Goal: Check status: Check status

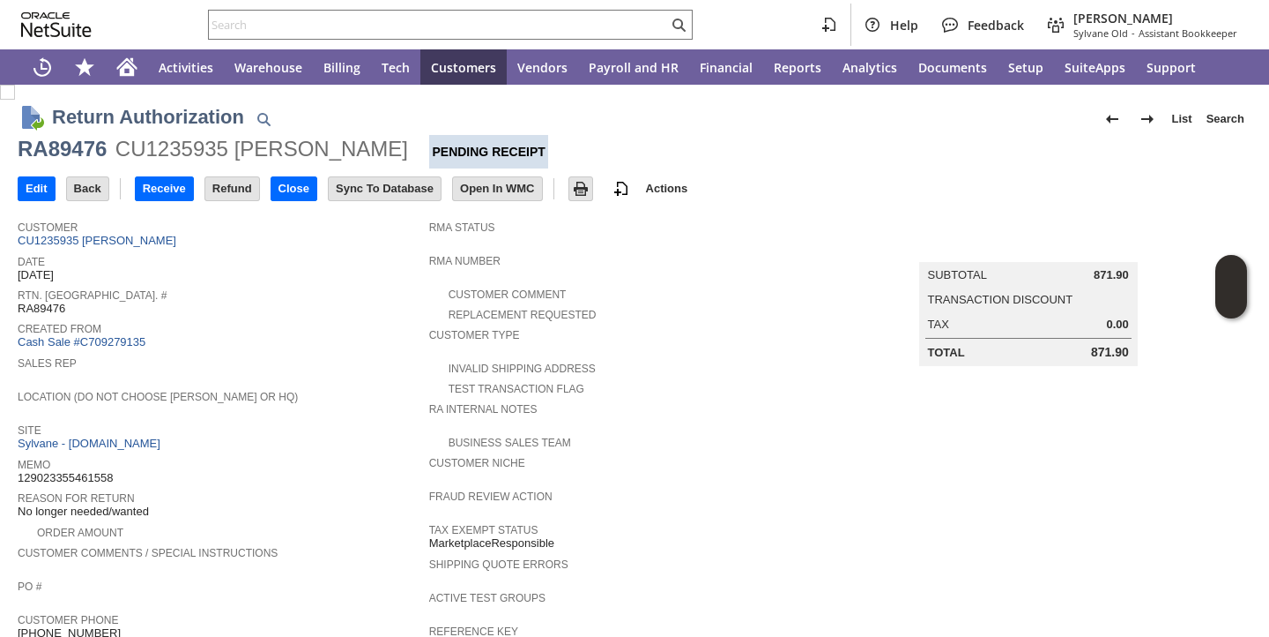
click at [365, 355] on span "Sales Rep" at bounding box center [219, 361] width 403 height 18
click at [183, 185] on input "Receive" at bounding box center [164, 188] width 57 height 23
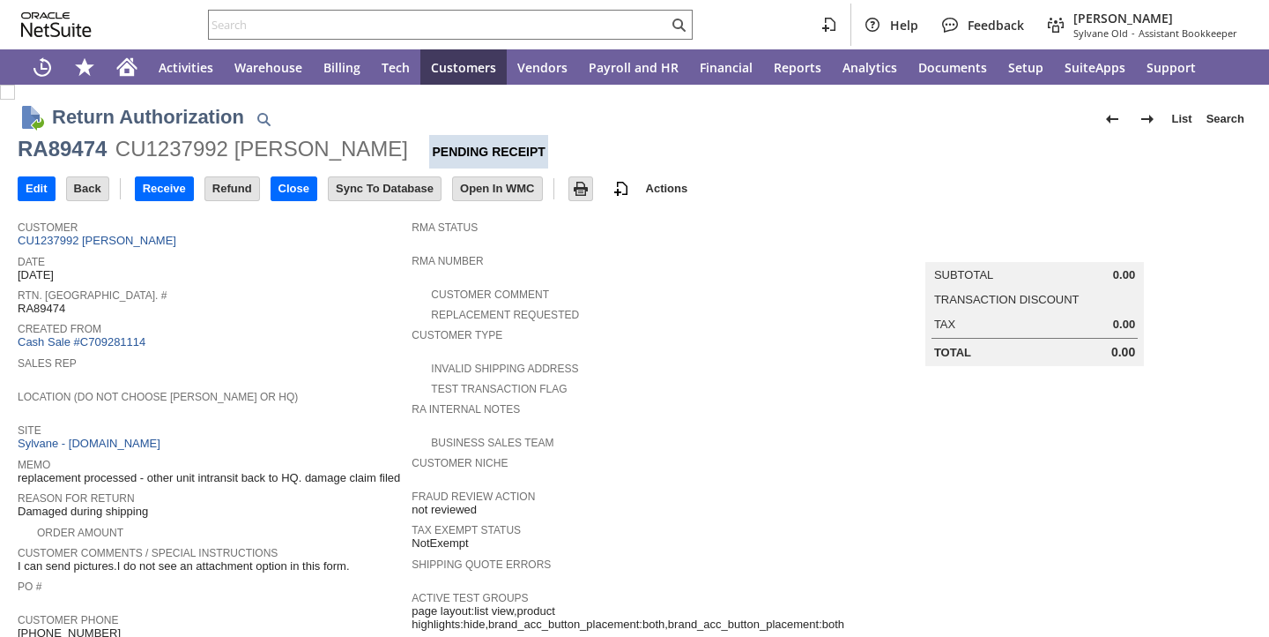
click at [265, 382] on div "Sales Rep" at bounding box center [210, 368] width 385 height 32
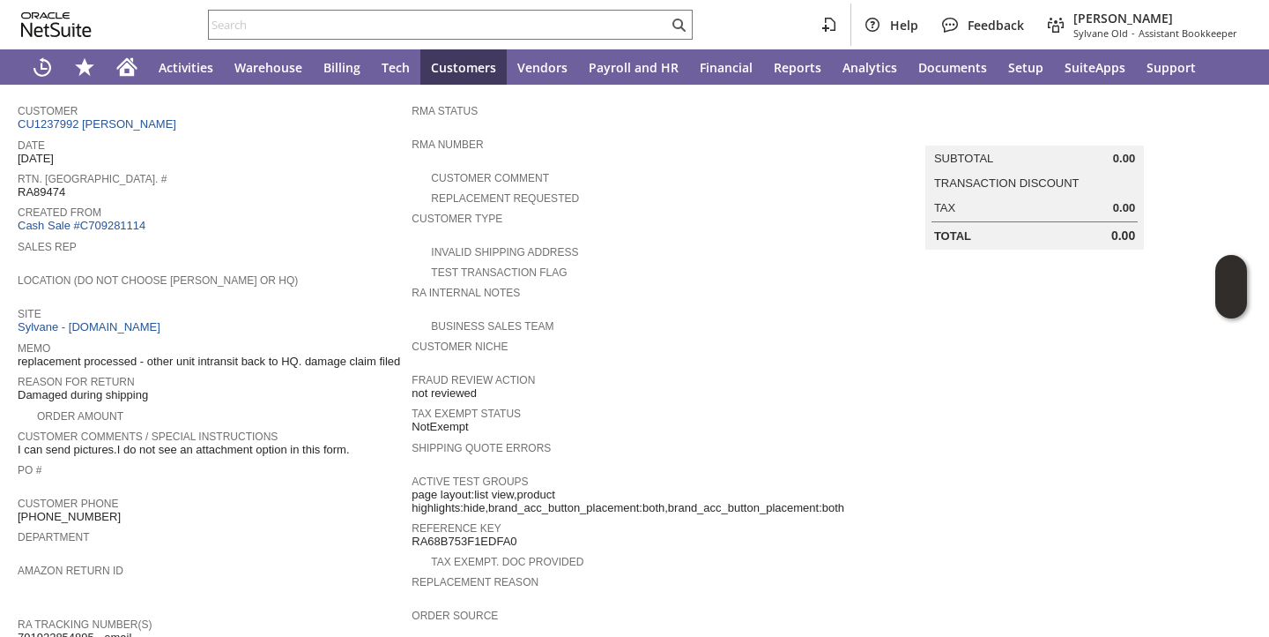
scroll to position [121, 0]
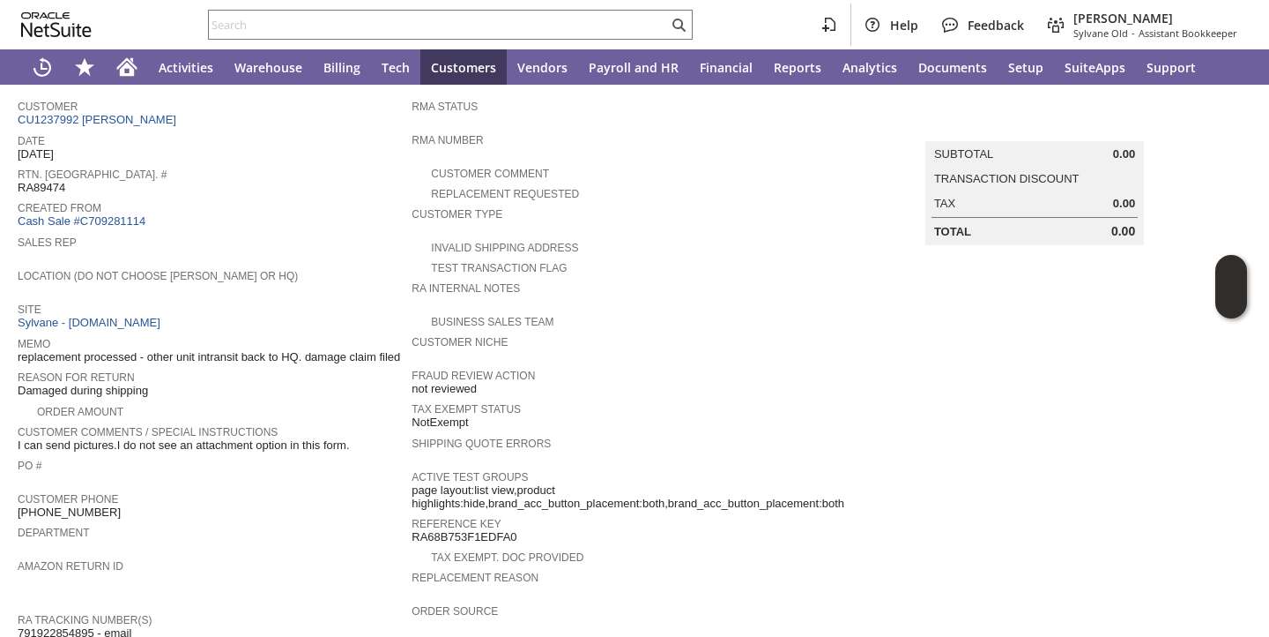
click at [274, 398] on div "Reason For Return Damaged during shipping" at bounding box center [210, 382] width 385 height 33
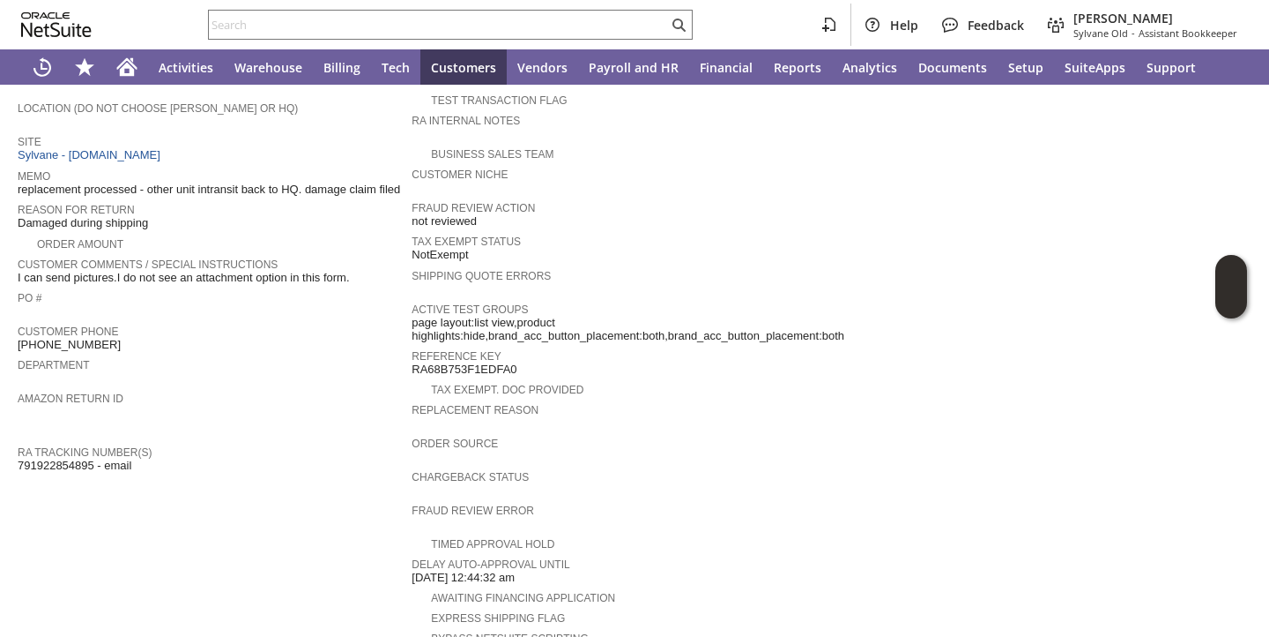
scroll to position [289, 0]
click at [274, 397] on span "Amazon Return ID" at bounding box center [210, 395] width 385 height 18
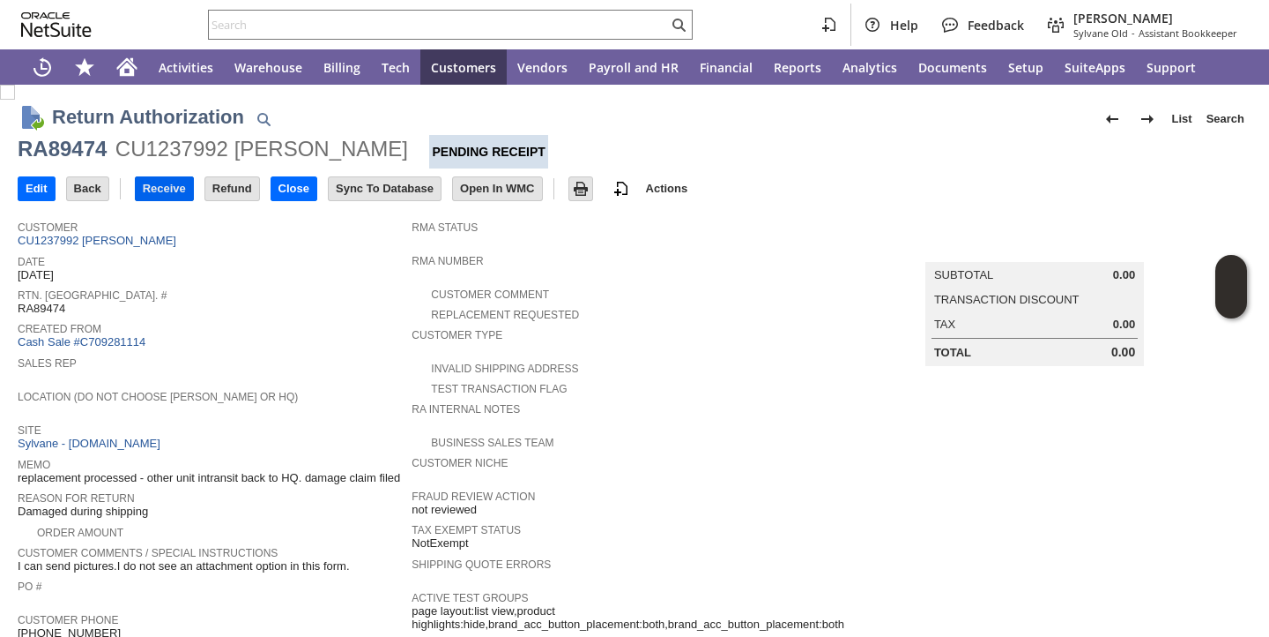
click at [162, 194] on input "Receive" at bounding box center [164, 188] width 57 height 23
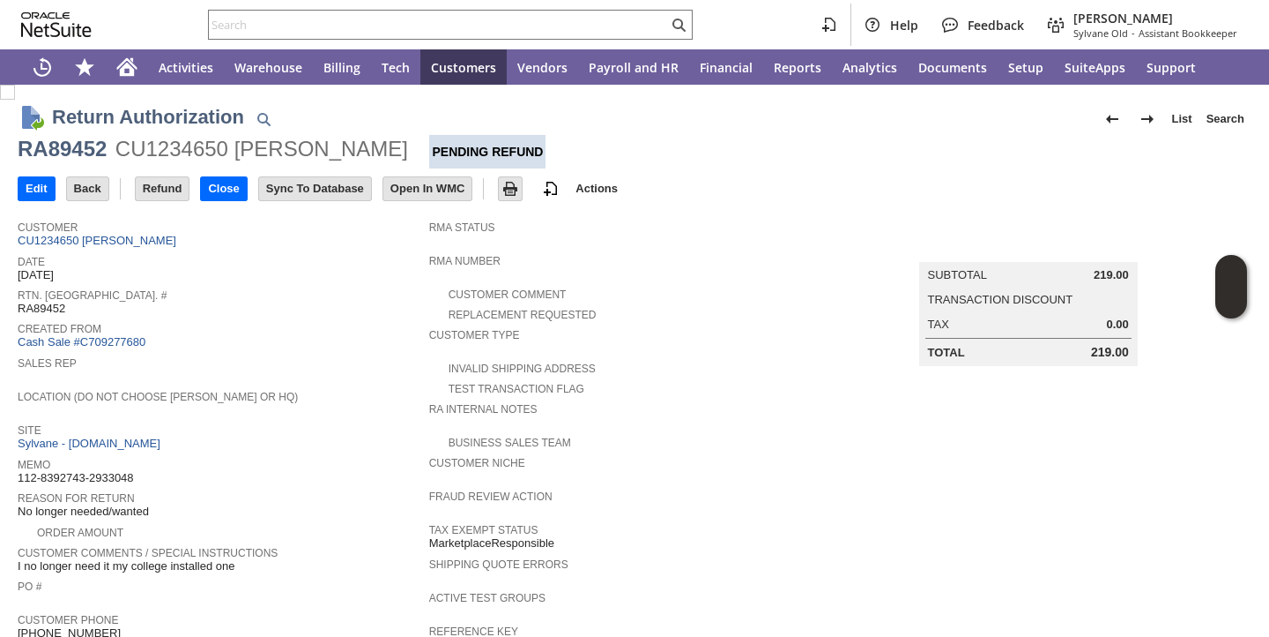
click at [327, 229] on span "Customer" at bounding box center [219, 225] width 403 height 18
click at [276, 259] on span "Date" at bounding box center [219, 259] width 403 height 18
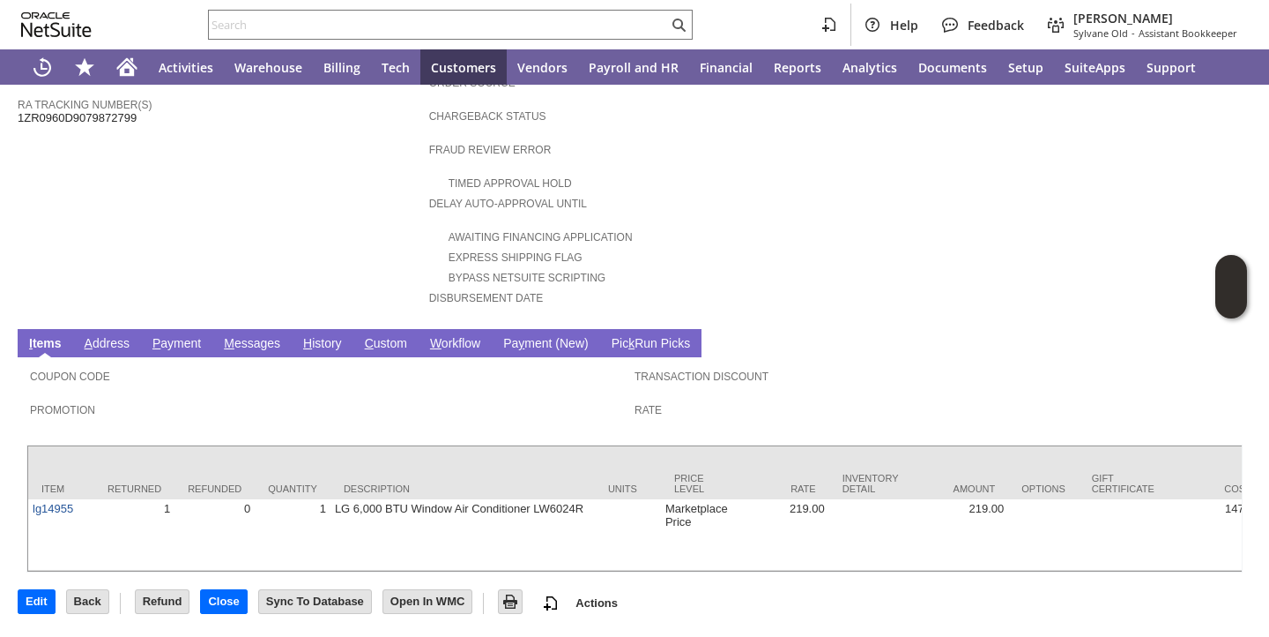
click at [320, 336] on link "H istory" at bounding box center [323, 344] width 48 height 17
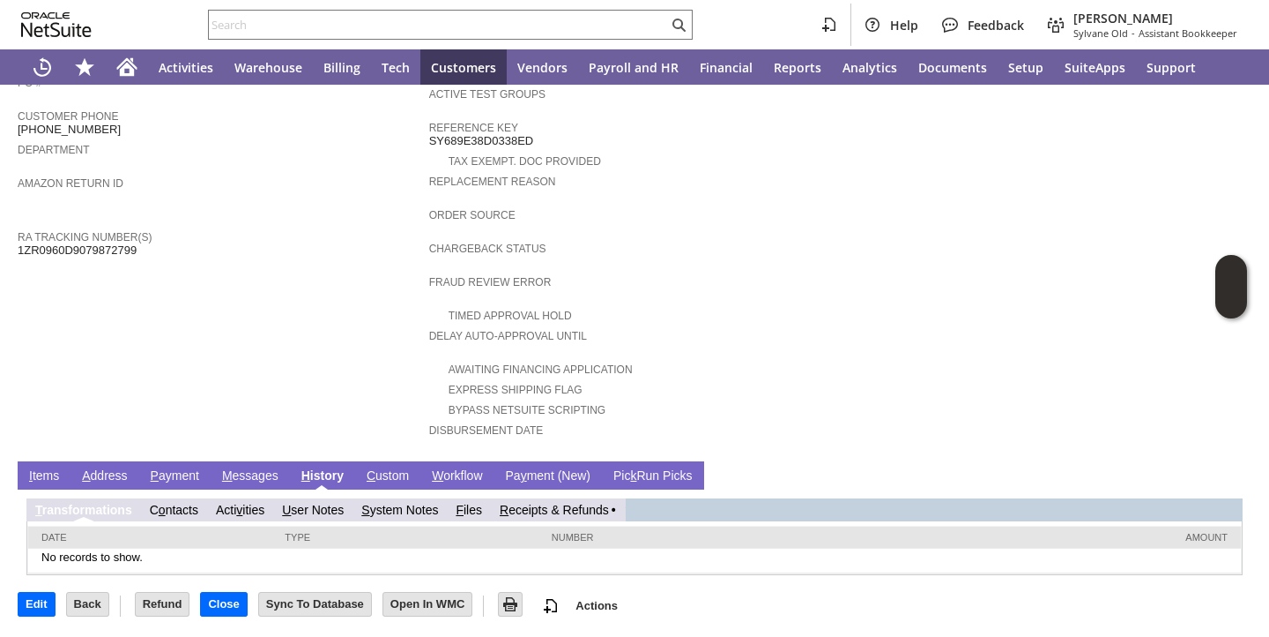
click at [515, 503] on link "R eceipts & Refunds" at bounding box center [554, 510] width 109 height 14
click at [570, 503] on link "R eceipts & Refunds" at bounding box center [561, 510] width 109 height 14
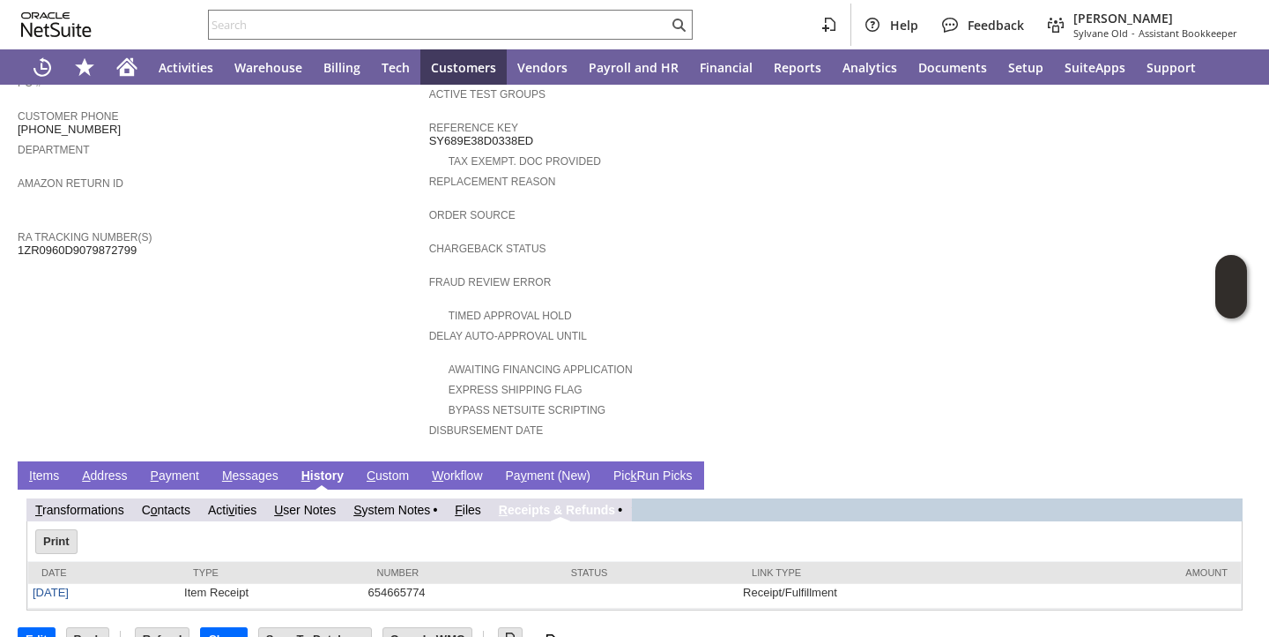
click at [291, 361] on td "Customer CU1234650 Andrew C Bowyer Date 9/2/2025 Rtn. Auth. # RA89452 Created F…" at bounding box center [224, 80] width 412 height 744
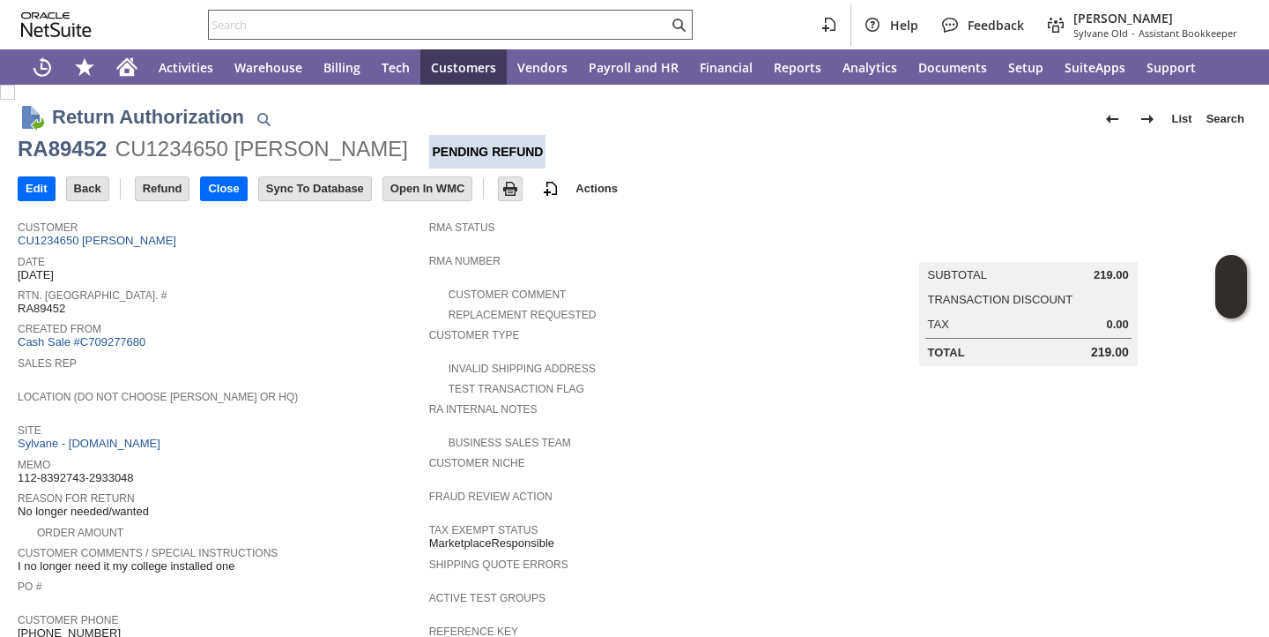
click at [414, 29] on input "text" at bounding box center [438, 24] width 459 height 21
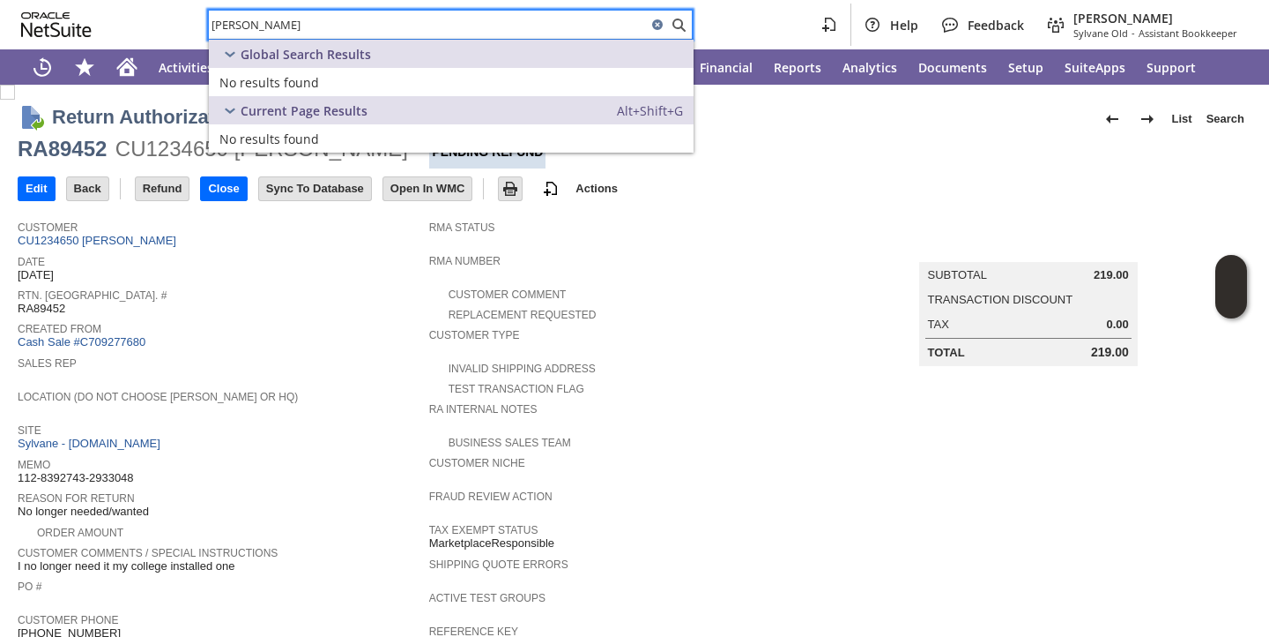
click at [324, 20] on input "liam mcbride" at bounding box center [428, 24] width 438 height 21
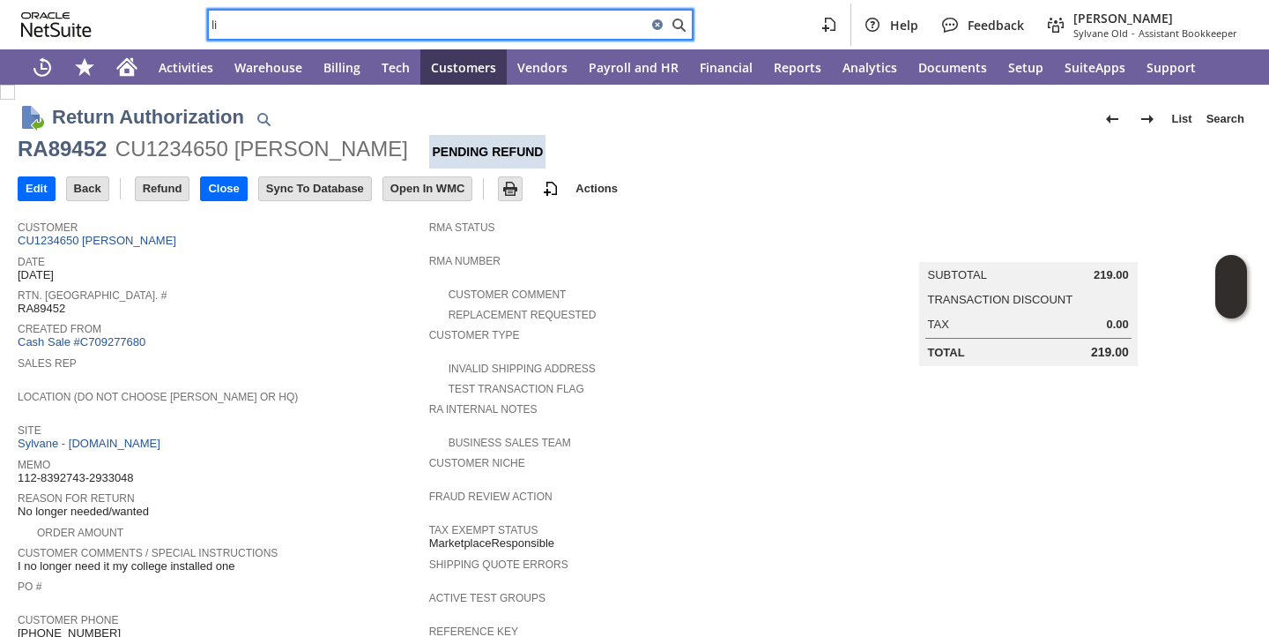
type input "l"
click at [330, 272] on div "Date 9/2/2025" at bounding box center [219, 266] width 403 height 32
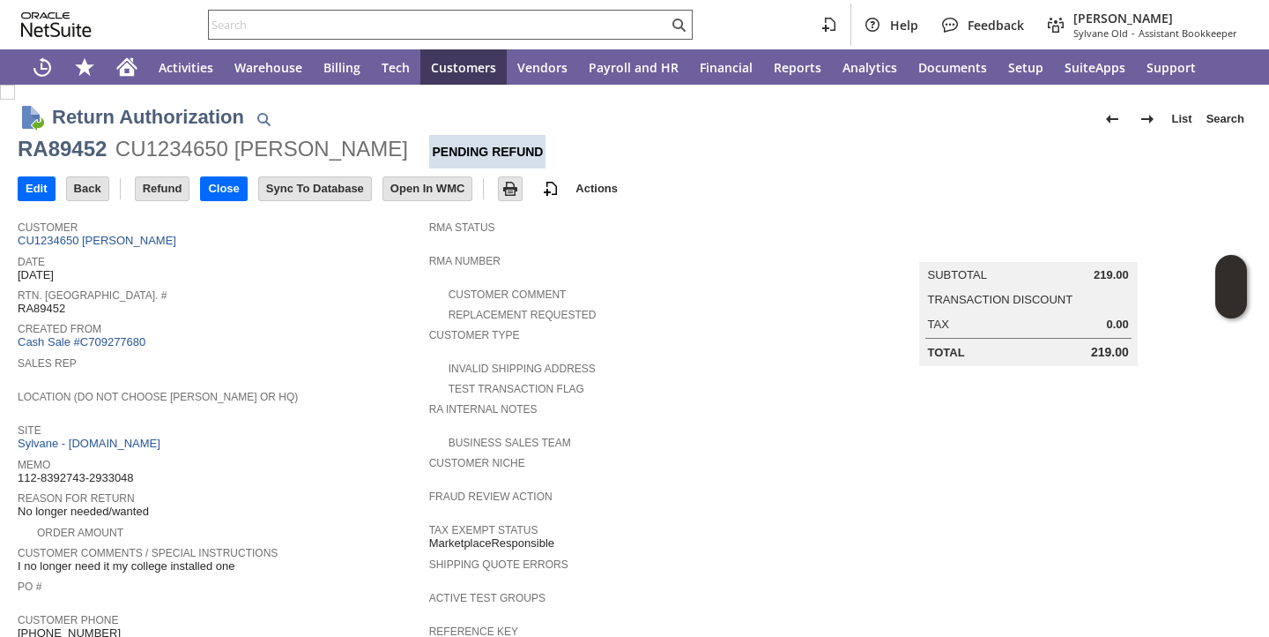
click at [365, 23] on input "text" at bounding box center [438, 24] width 459 height 21
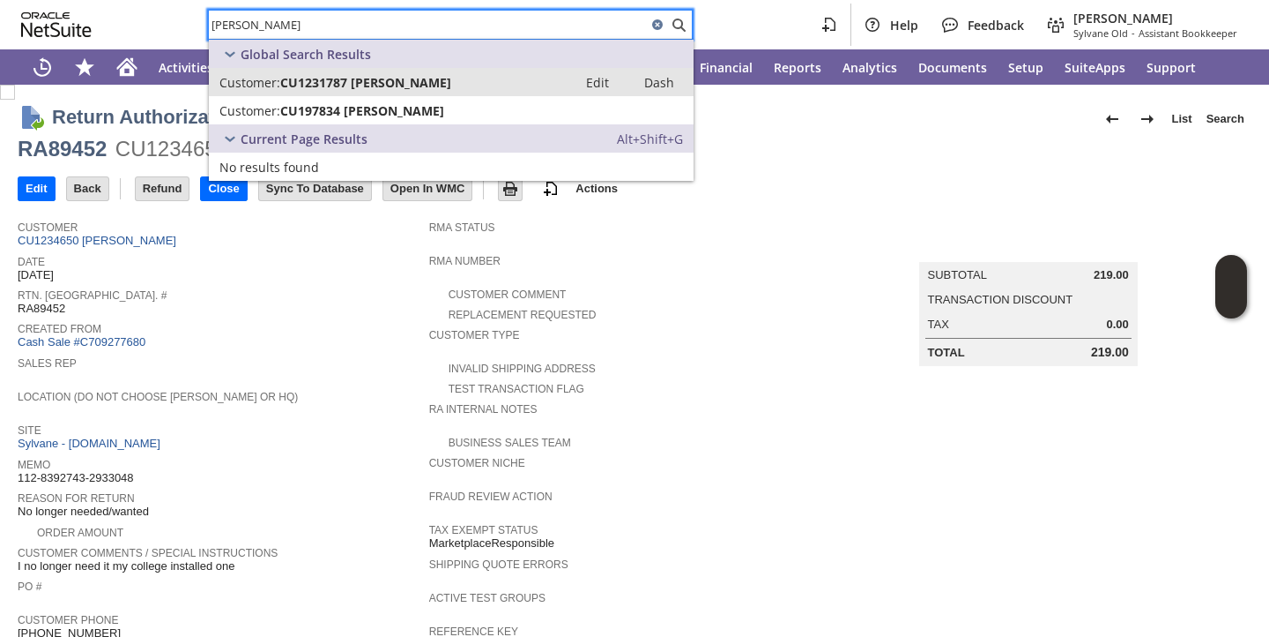
type input "robyn lewis"
click at [356, 84] on span "CU1231787 robyn lewis" at bounding box center [365, 82] width 171 height 17
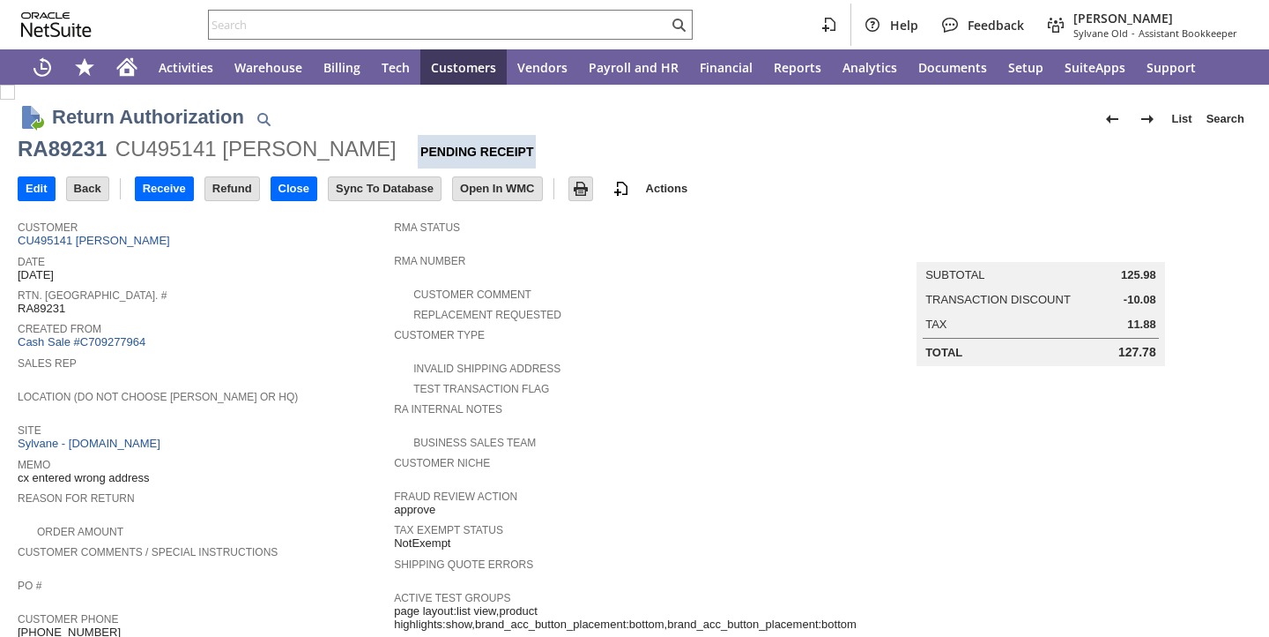
click at [267, 345] on div "Created From Cash Sale #C709277964" at bounding box center [202, 333] width 368 height 33
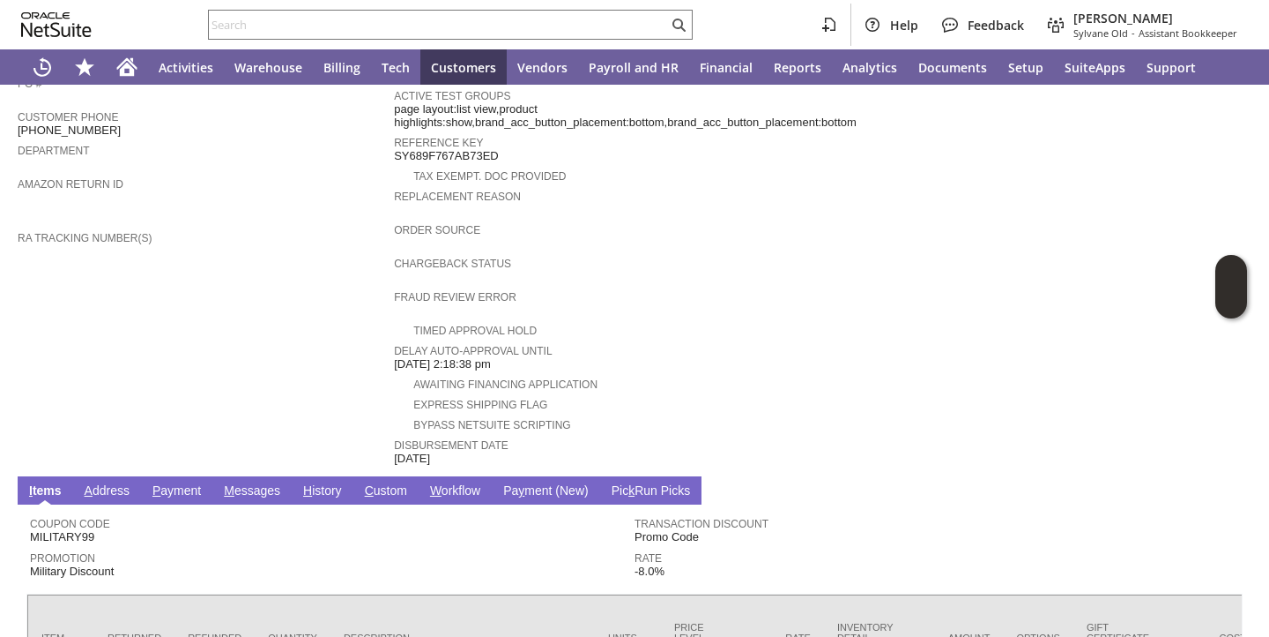
scroll to position [719, 0]
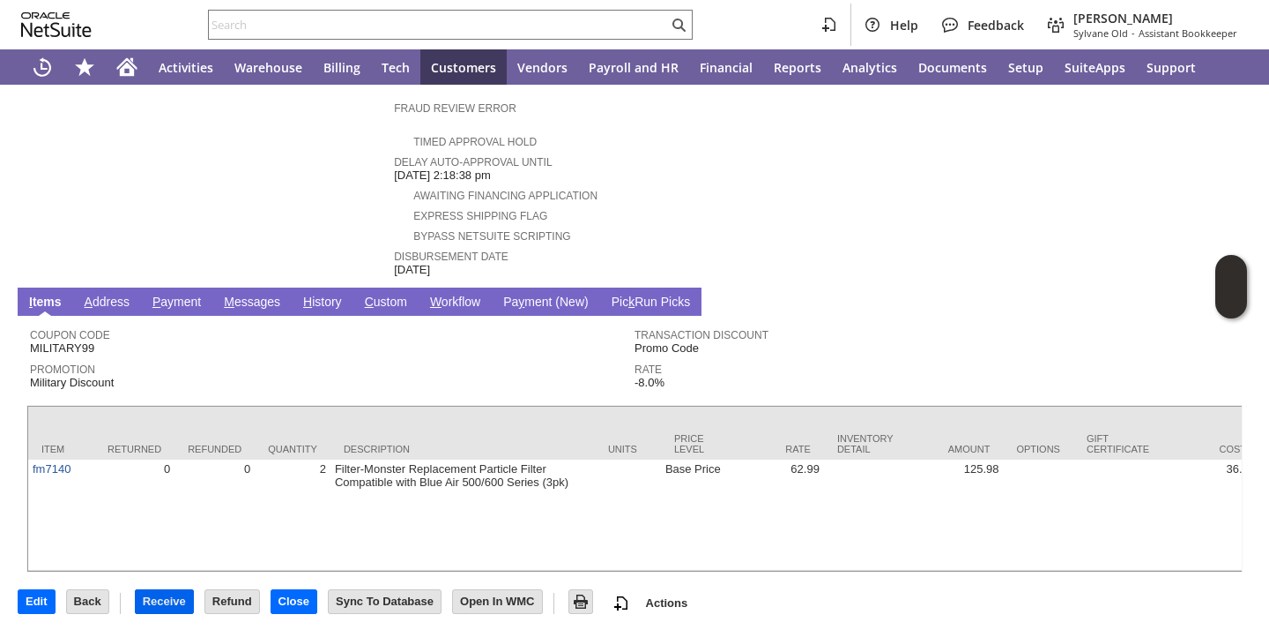
click at [175, 599] on input "Receive" at bounding box center [164, 601] width 57 height 23
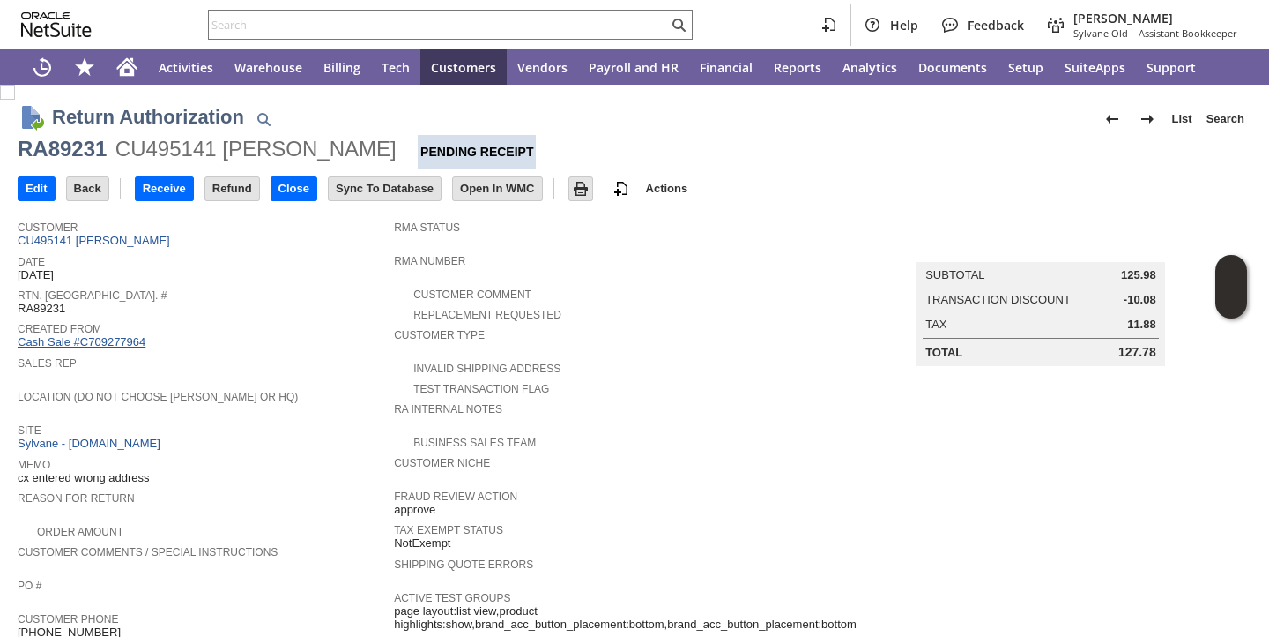
click at [70, 342] on link "Cash Sale #C709277964" at bounding box center [82, 341] width 128 height 13
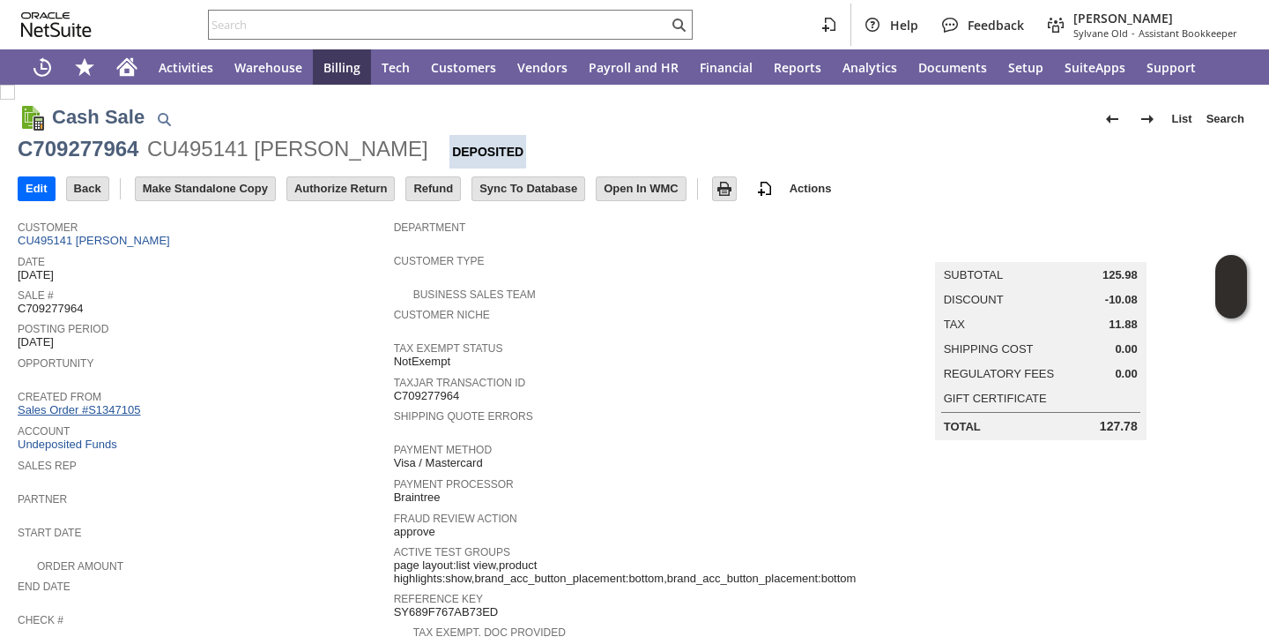
click at [122, 411] on link "Sales Order #S1347105" at bounding box center [81, 409] width 127 height 13
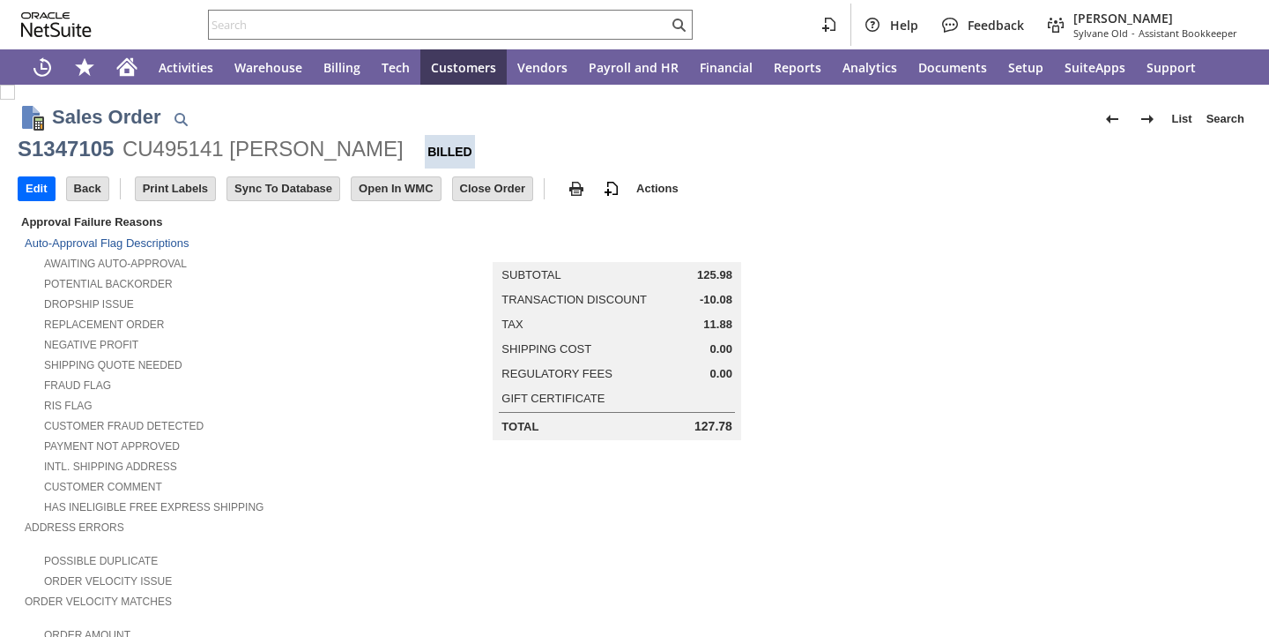
scroll to position [1025, 0]
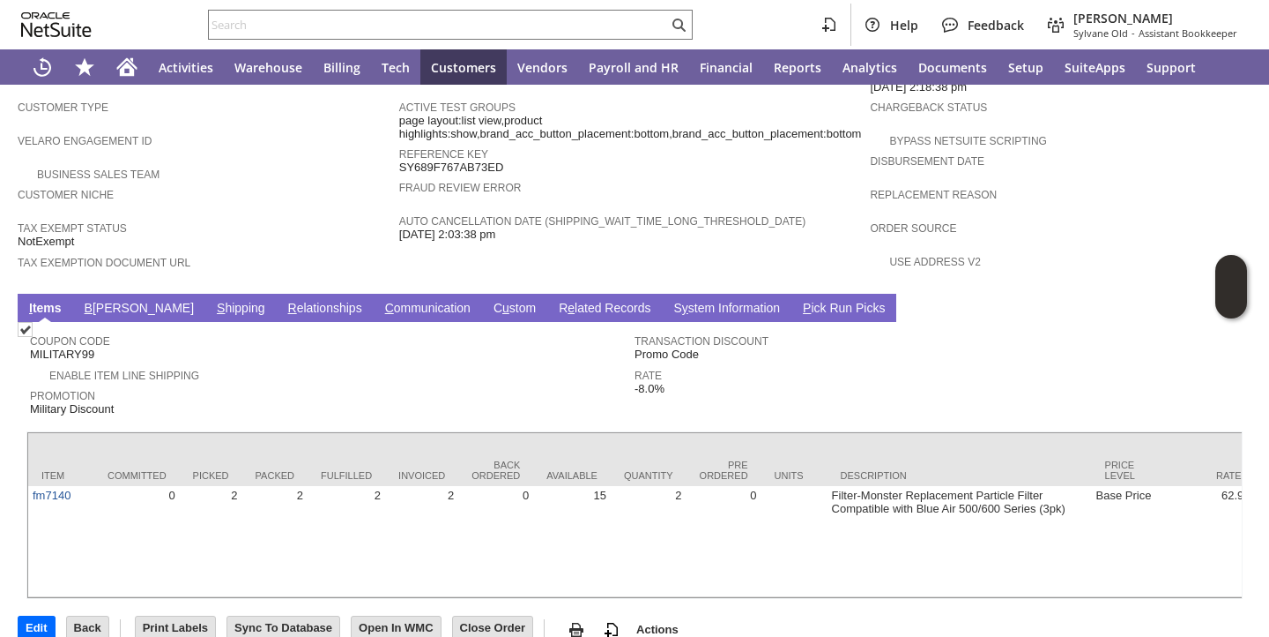
click at [212, 301] on link "S hipping" at bounding box center [240, 309] width 57 height 17
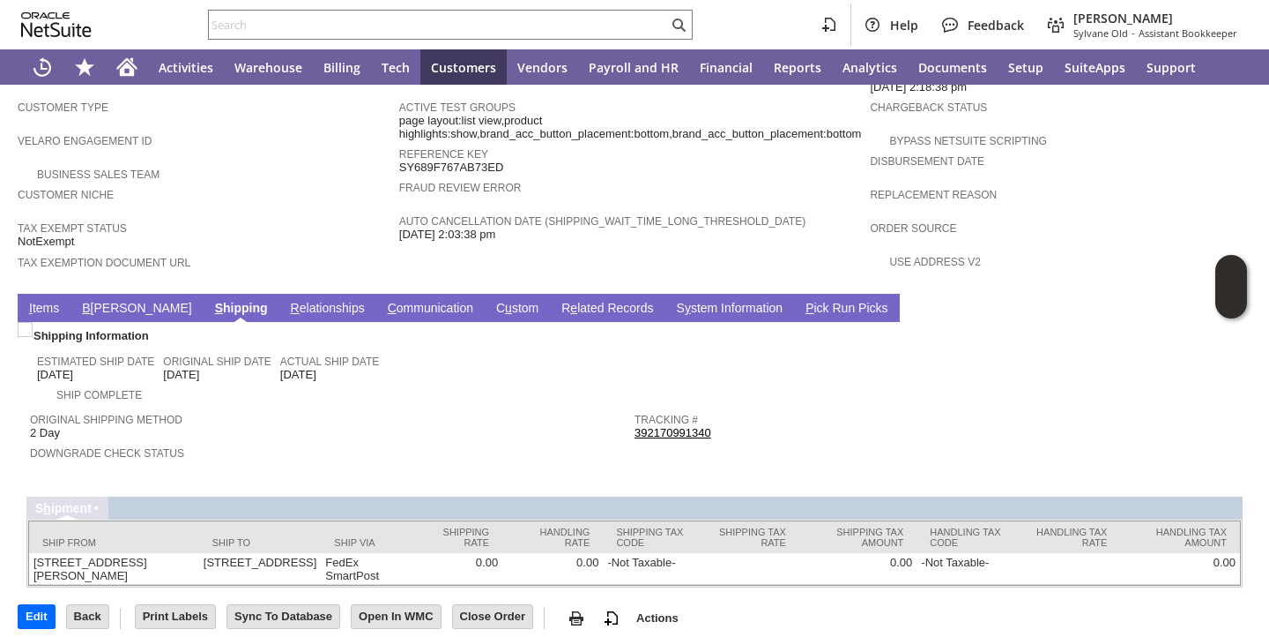
click at [717, 422] on div "Tracking # 392170991340" at bounding box center [933, 424] width 596 height 32
click at [709, 420] on div "Tracking # 392170991340" at bounding box center [933, 424] width 596 height 32
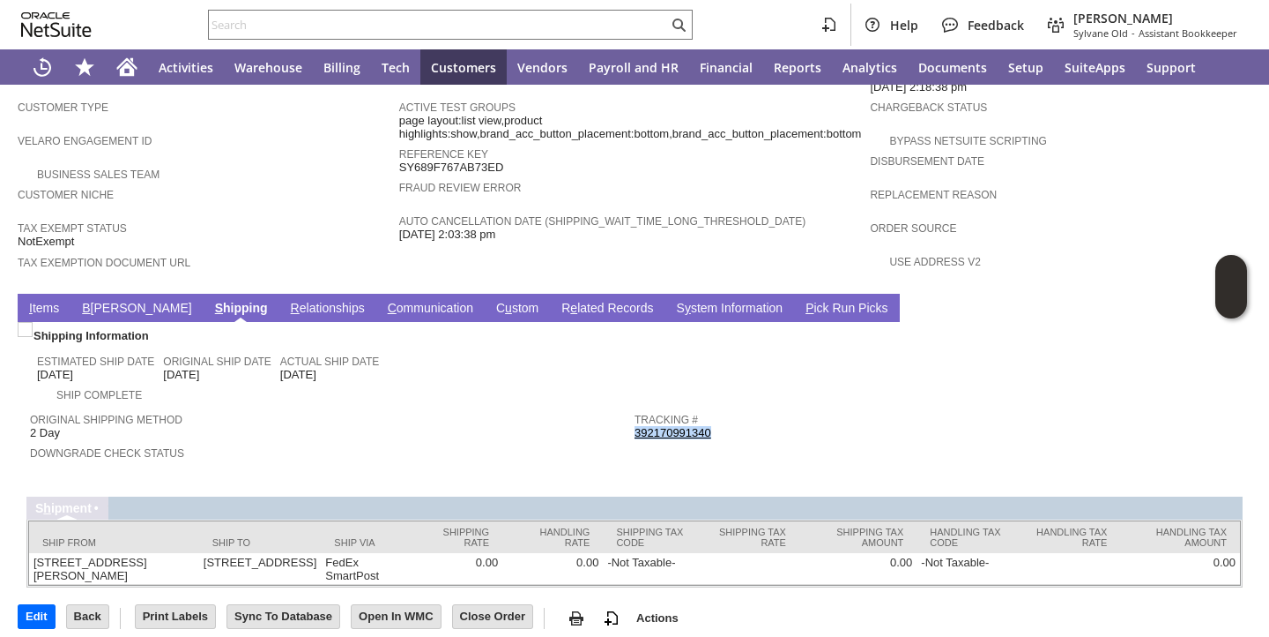
copy tbody "392170991340 Return Tracking #"
click at [594, 34] on input "text" at bounding box center [438, 24] width 459 height 21
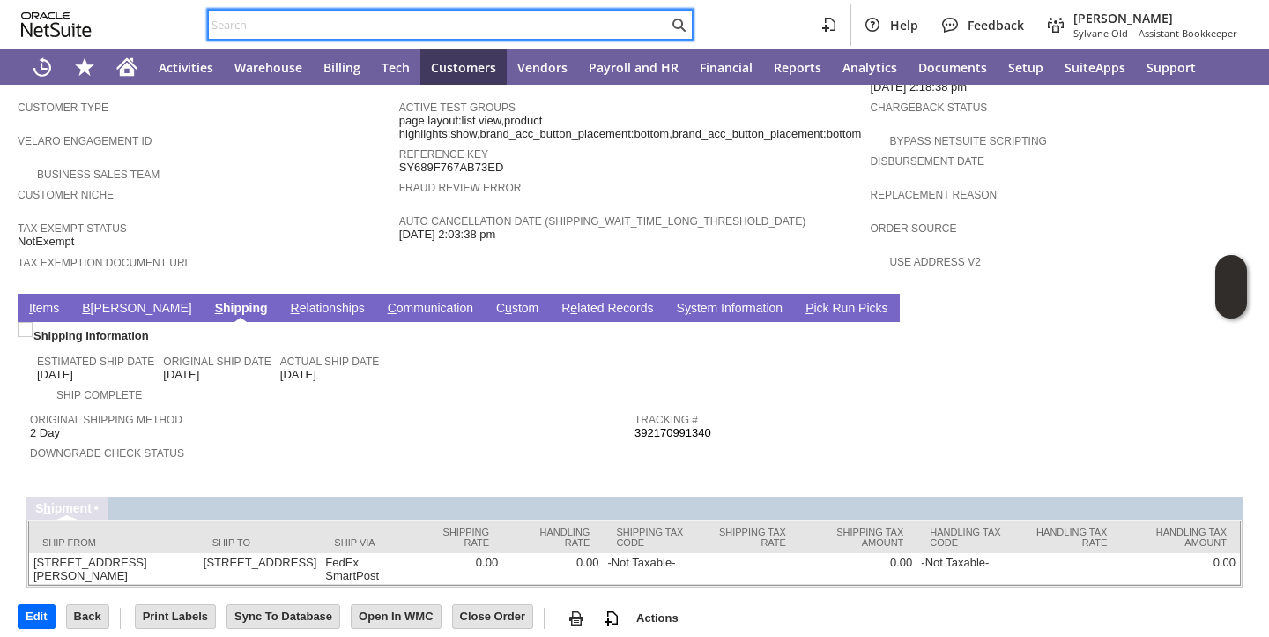
type input "v"
paste input "392170991340"
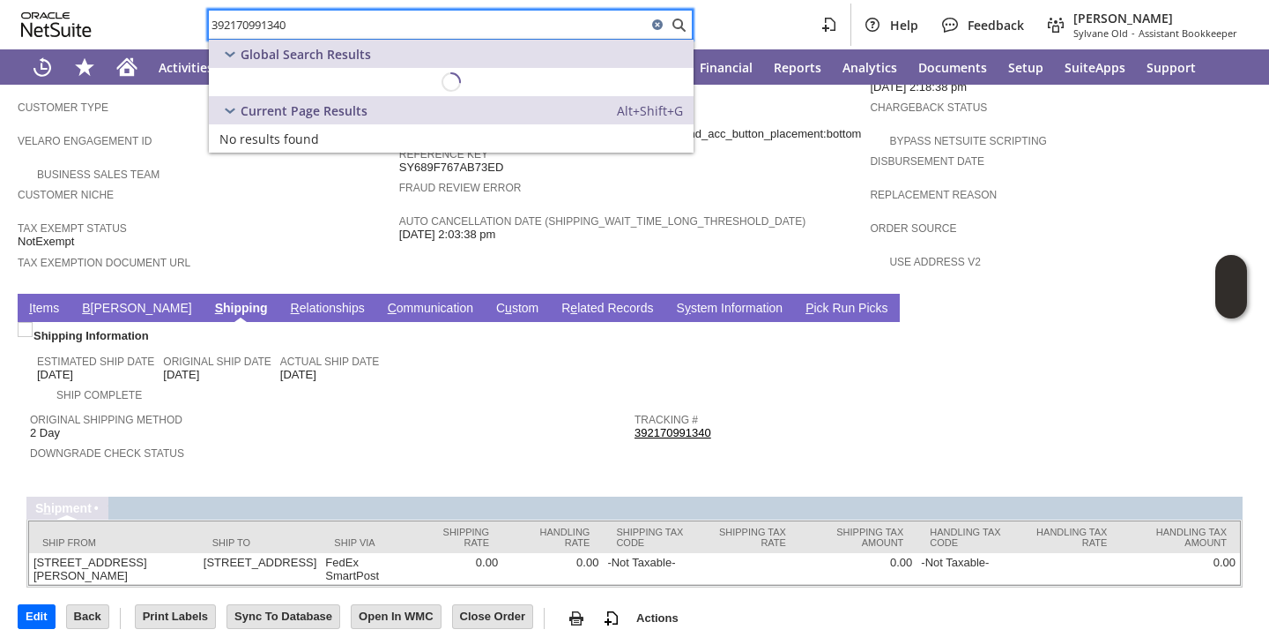
click at [594, 34] on input "392170991340" at bounding box center [428, 24] width 438 height 21
type input "392170991340"
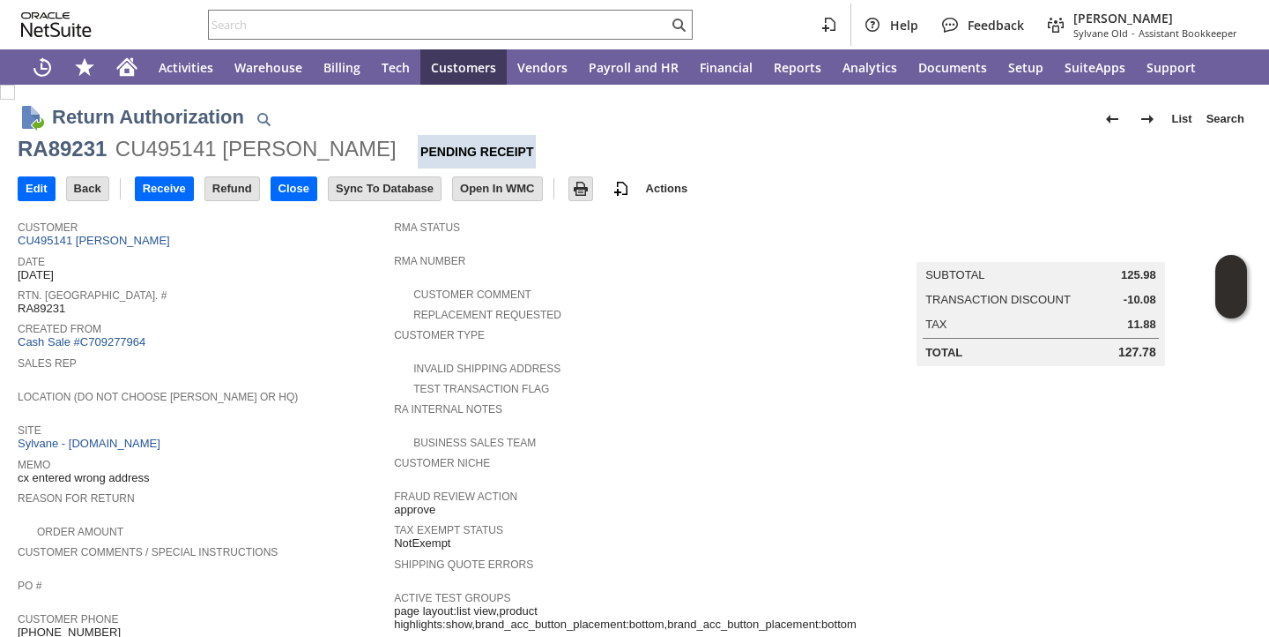
click at [231, 287] on span "Rtn. [GEOGRAPHIC_DATA]. #" at bounding box center [202, 293] width 368 height 18
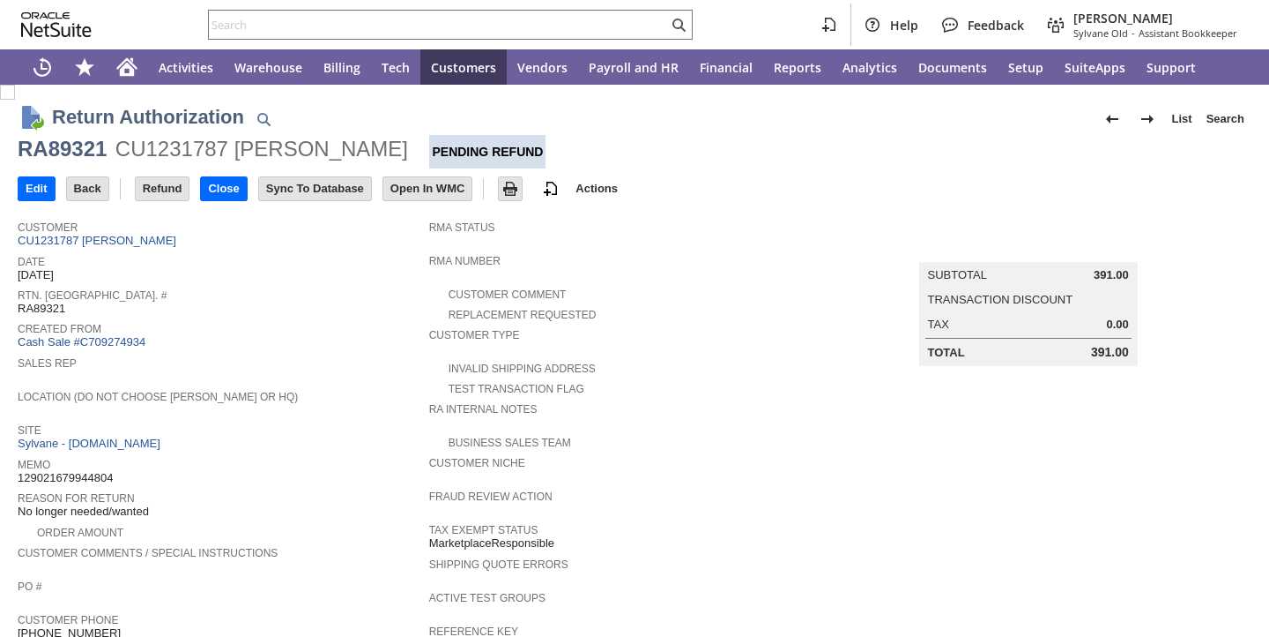
click at [390, 456] on span "Memo" at bounding box center [219, 462] width 403 height 18
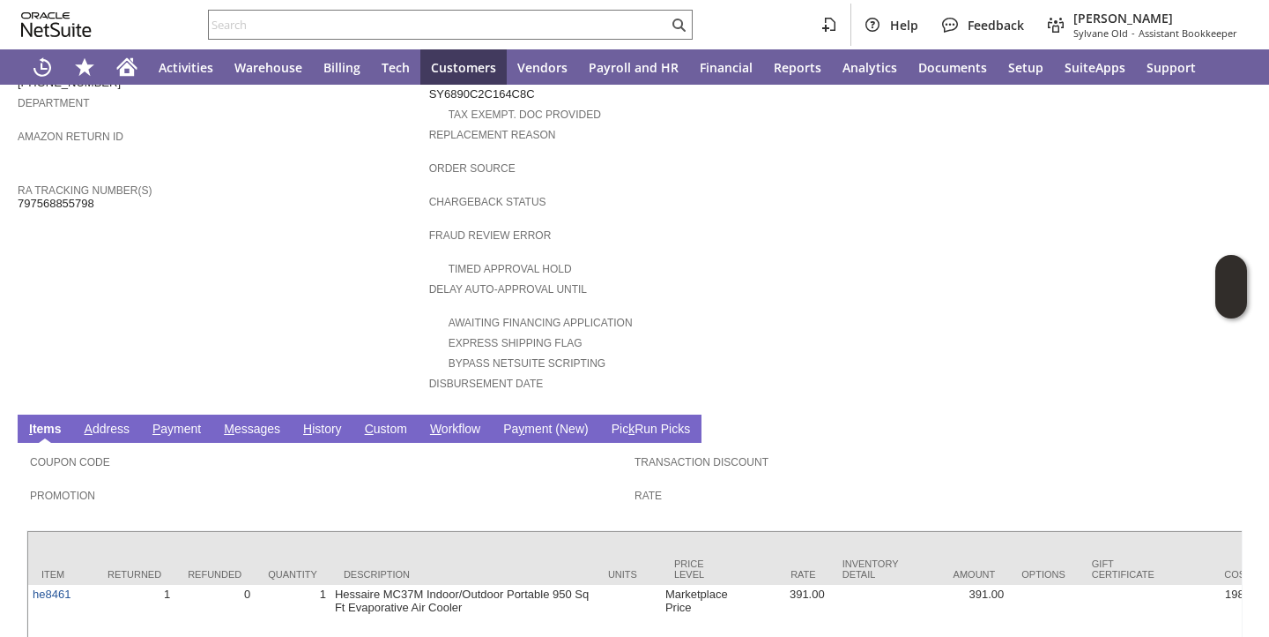
scroll to position [679, 0]
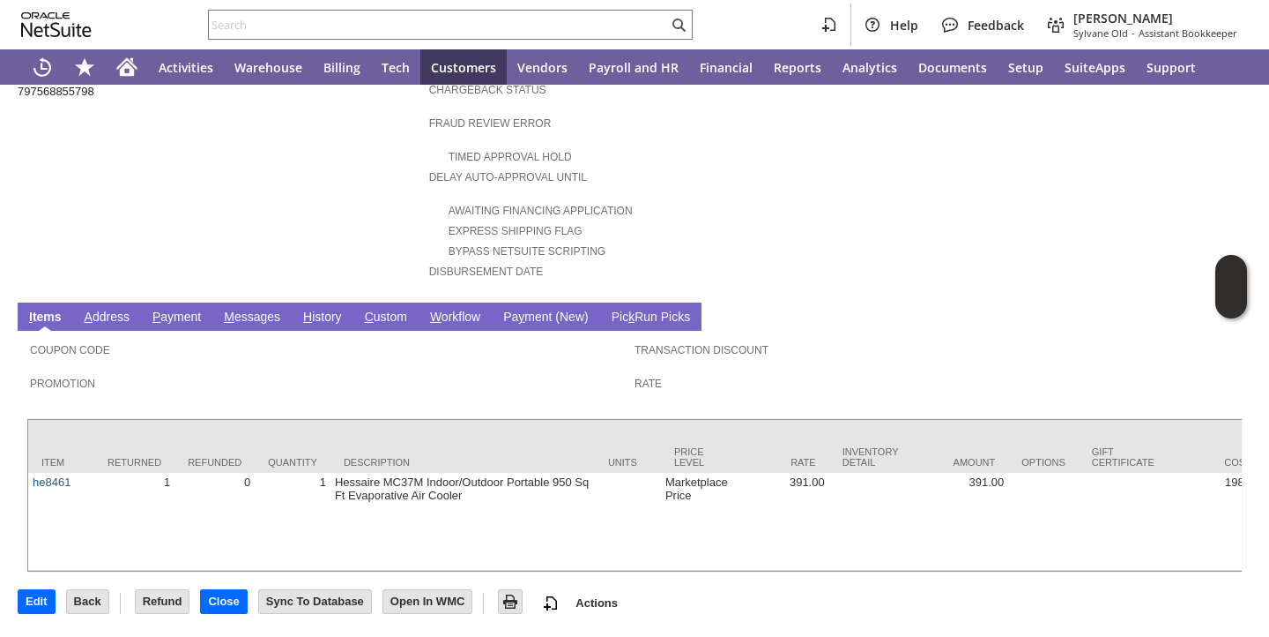
click at [313, 309] on link "H istory" at bounding box center [323, 317] width 48 height 17
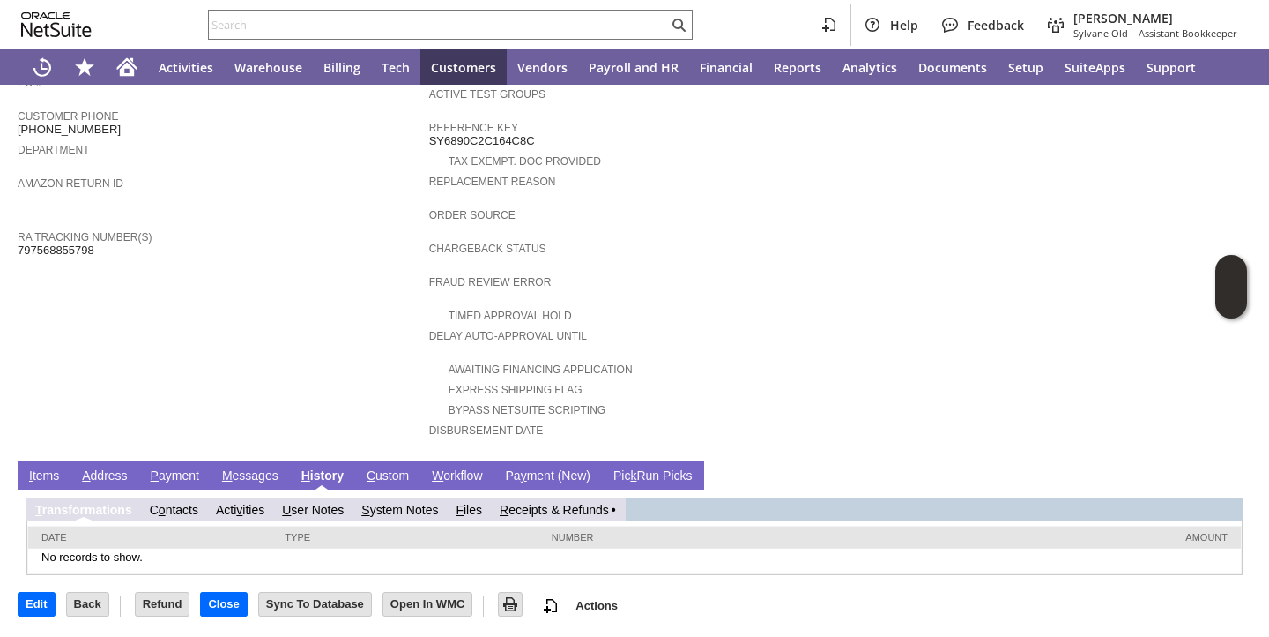
scroll to position [0, 0]
click at [562, 498] on td "R eceipts & Refunds" at bounding box center [558, 509] width 134 height 23
click at [561, 515] on td "R eceipts & Refunds" at bounding box center [565, 509] width 134 height 23
click at [561, 506] on link "R eceipts & Refunds" at bounding box center [561, 510] width 109 height 14
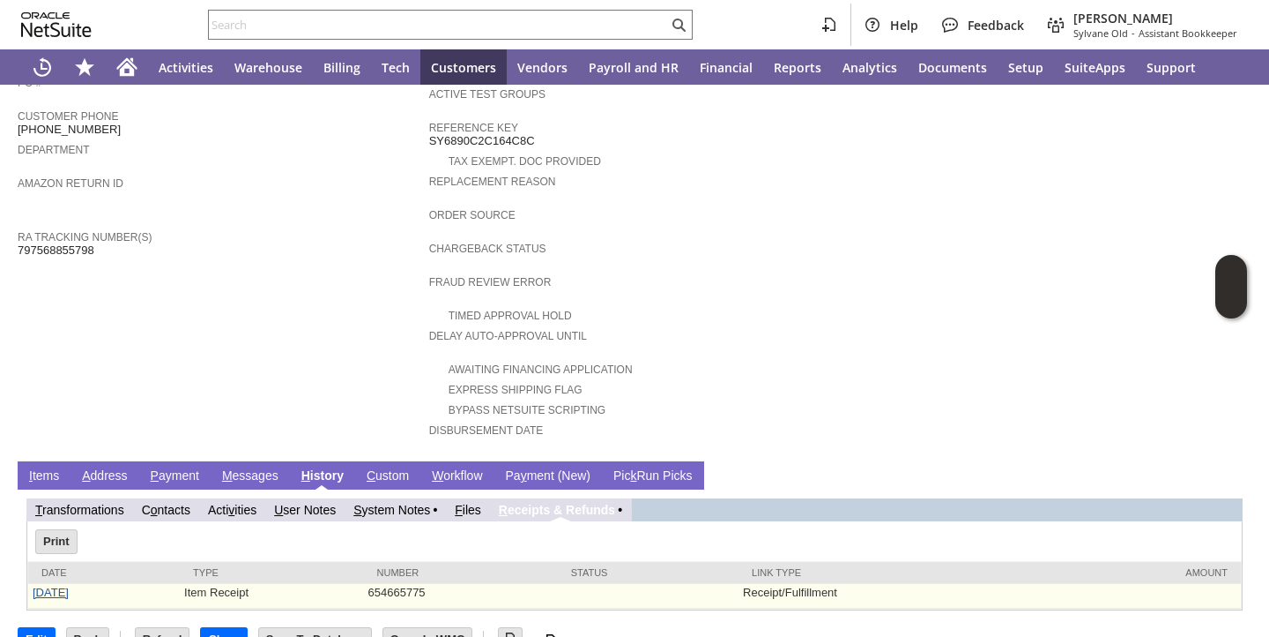
click at [35, 594] on link "9/5/2025" at bounding box center [51, 591] width 36 height 13
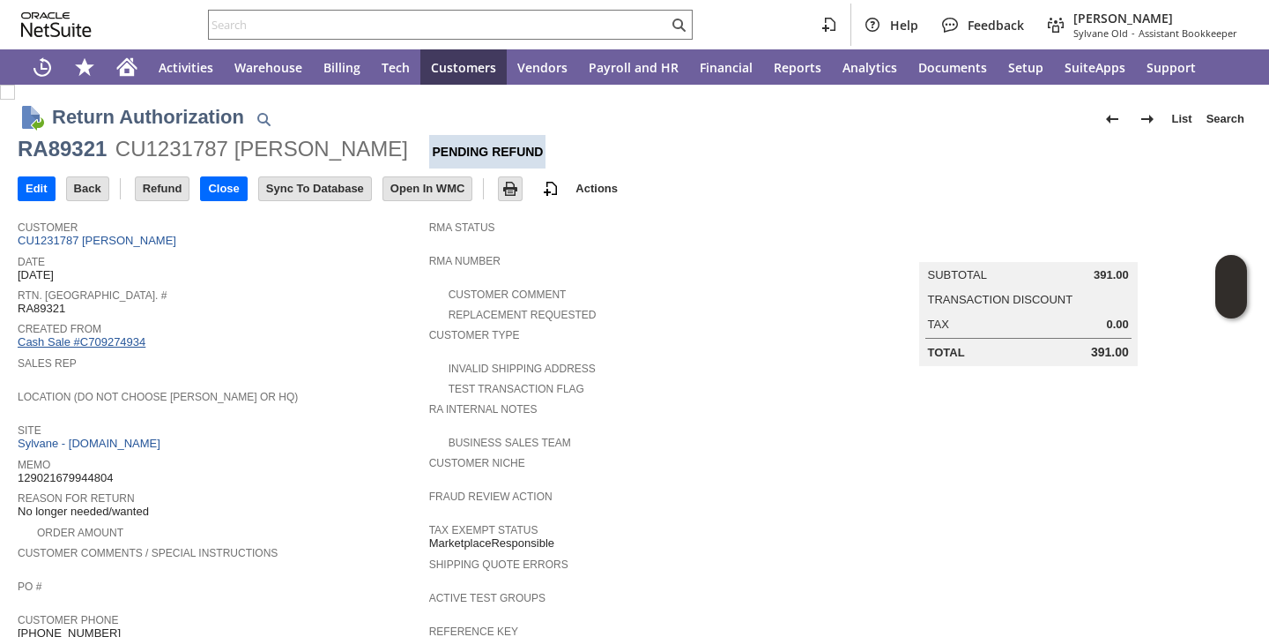
click at [117, 344] on link "Cash Sale #C709274934" at bounding box center [82, 341] width 128 height 13
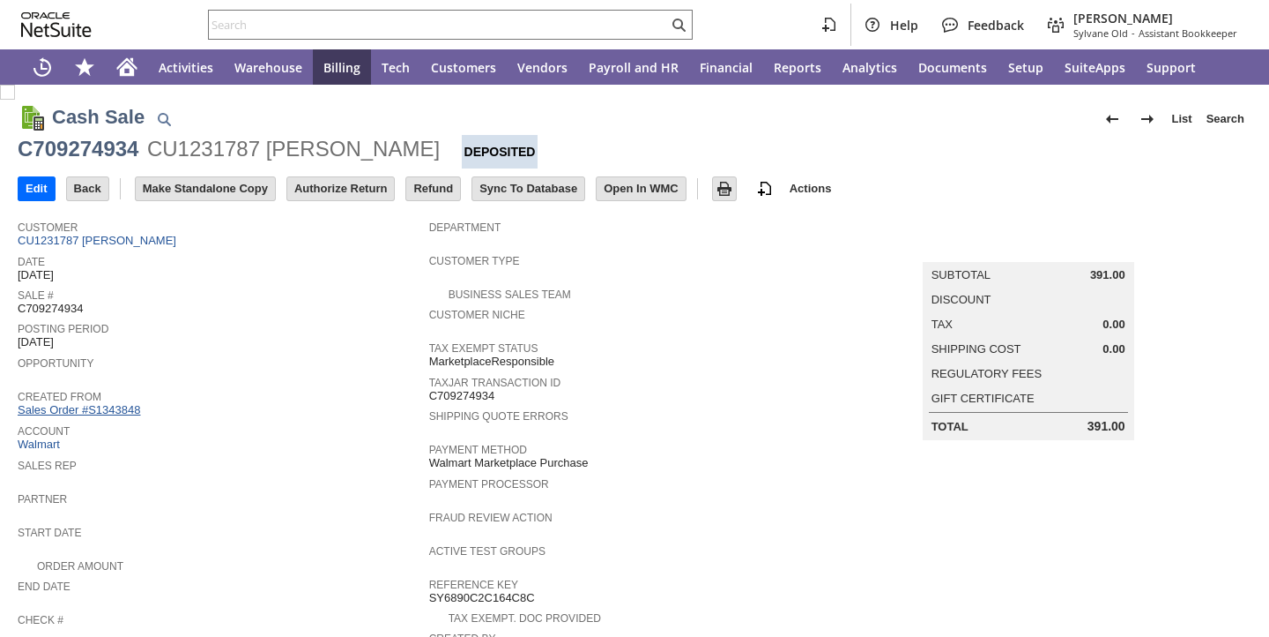
click at [96, 406] on link "Sales Order #S1343848" at bounding box center [81, 409] width 127 height 13
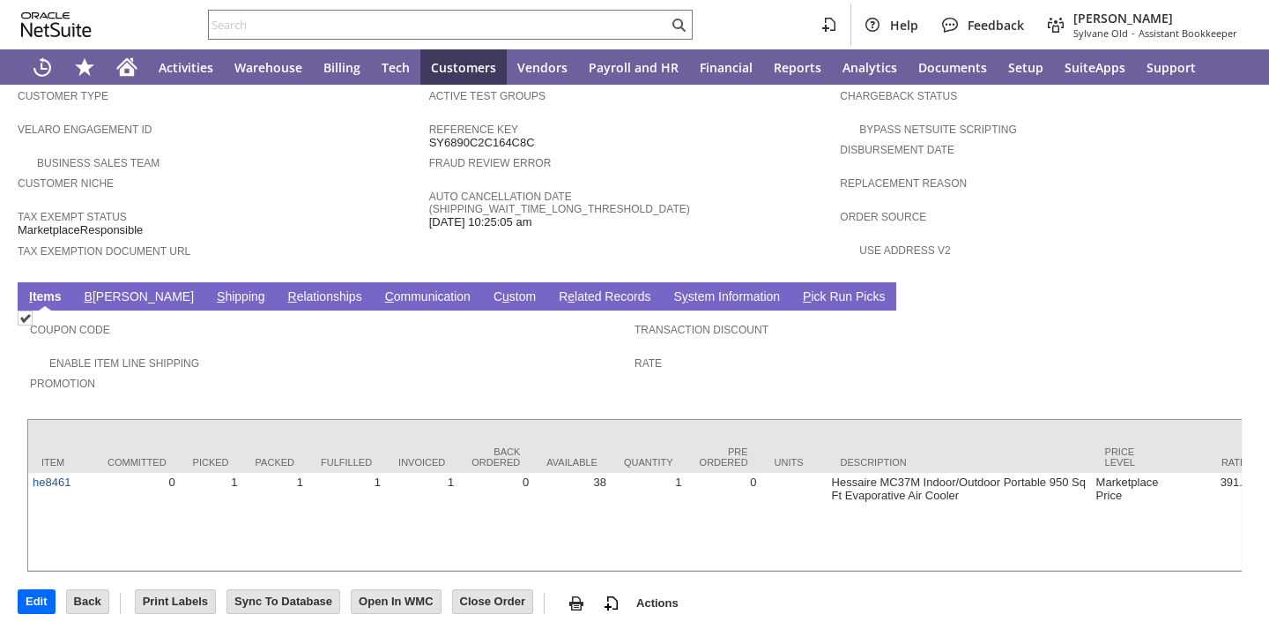
click at [212, 289] on link "S hipping" at bounding box center [240, 297] width 57 height 17
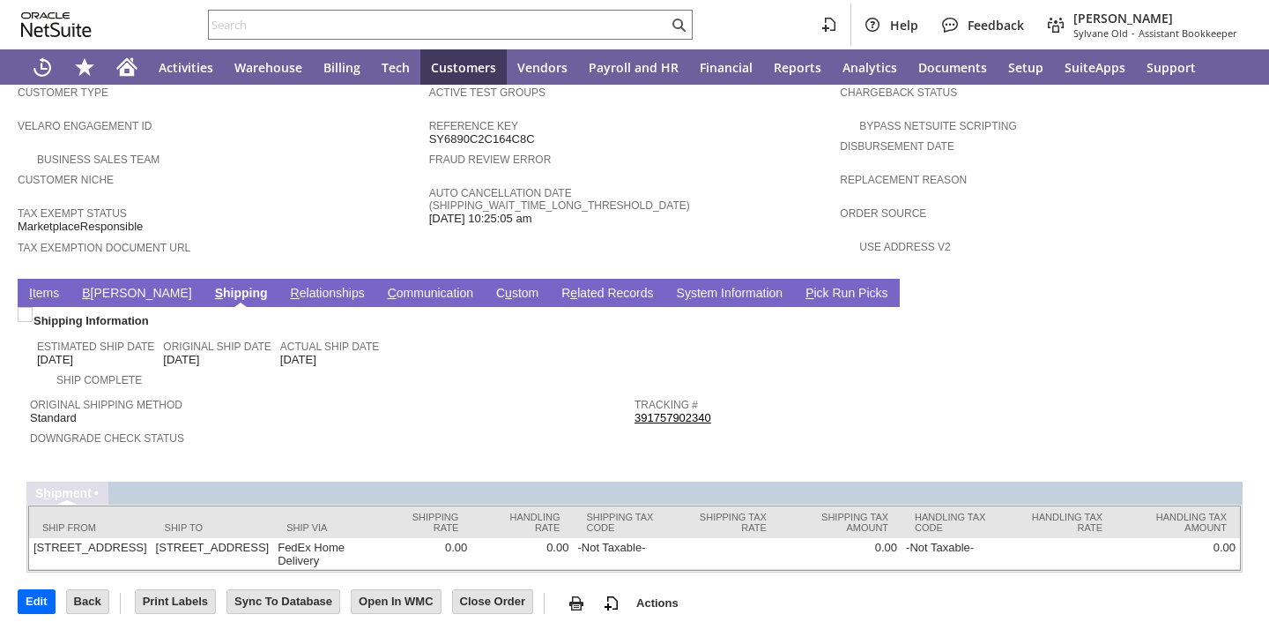
scroll to position [1032, 0]
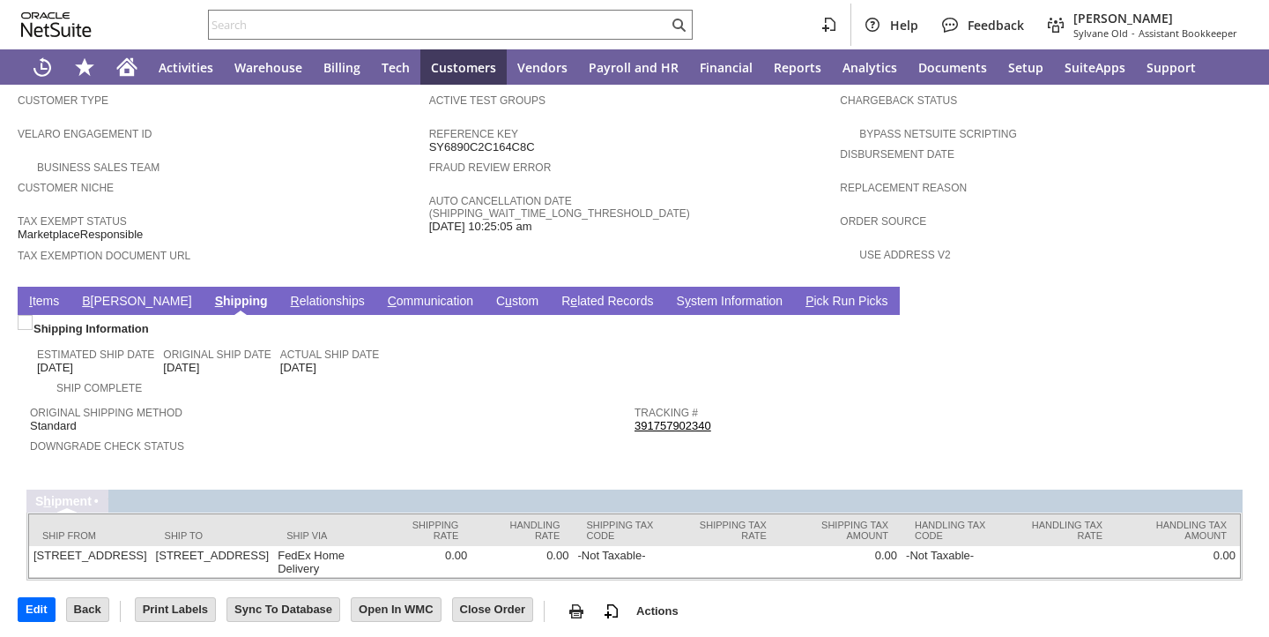
click at [705, 415] on div "Tracking # 391757902340" at bounding box center [933, 417] width 596 height 32
copy tbody "391757902340 Return Tracking #"
click at [586, 26] on input "text" at bounding box center [438, 24] width 459 height 21
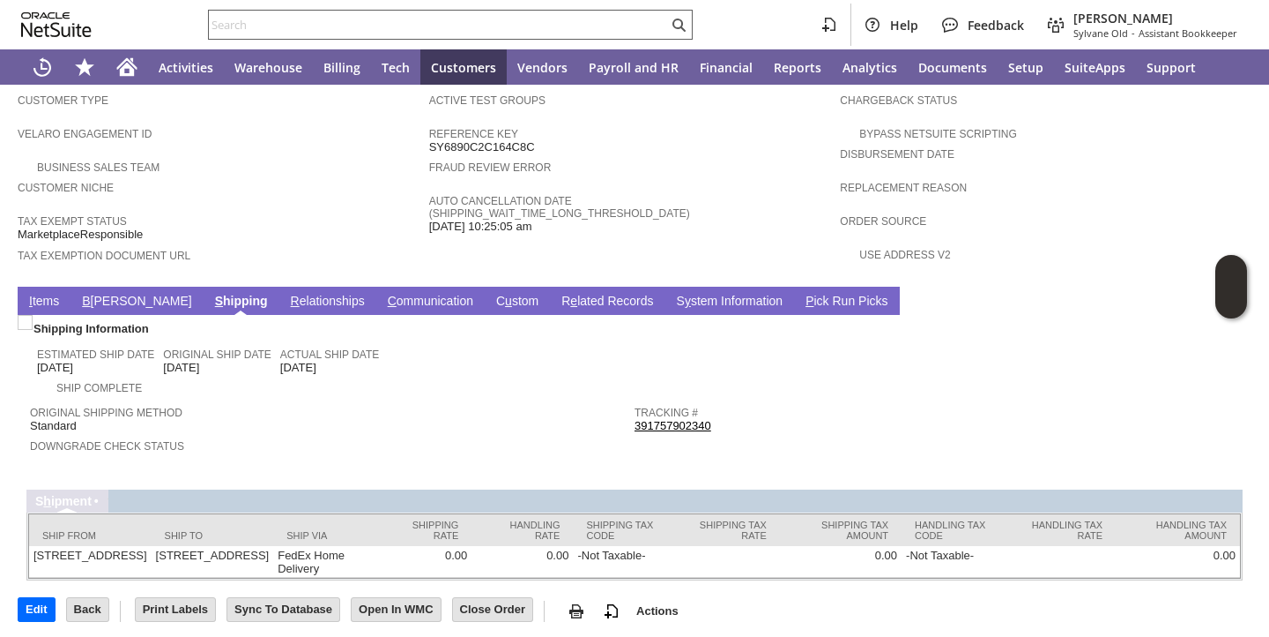
paste input "391757902340"
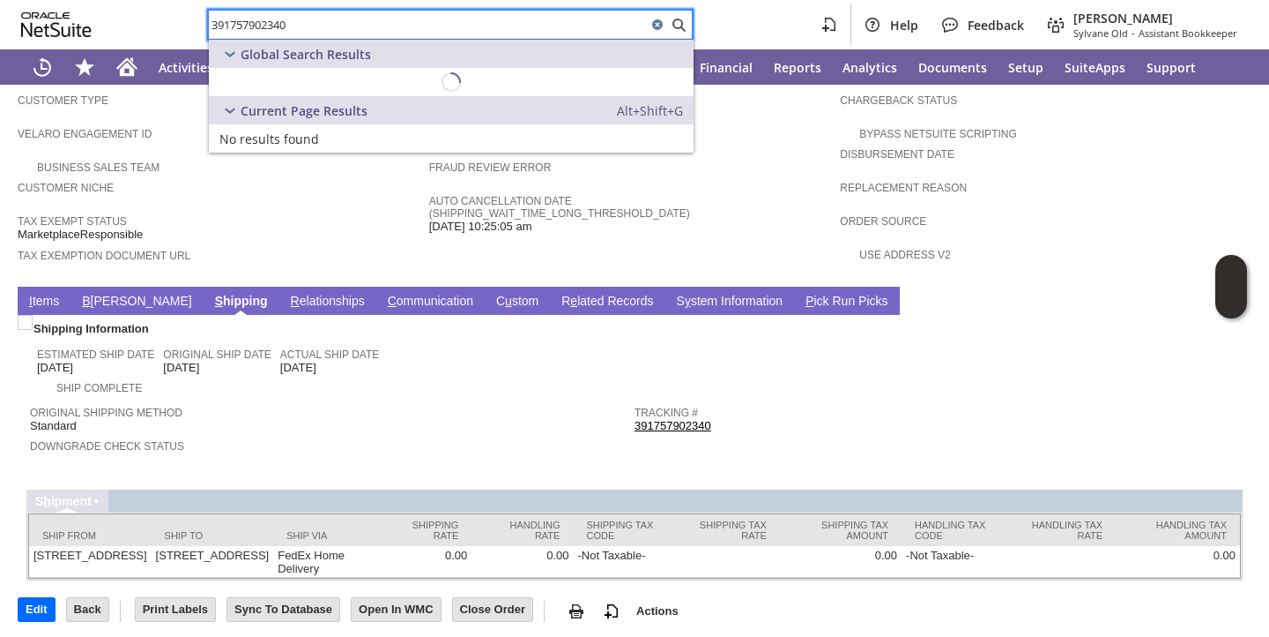
click at [582, 25] on input "391757902340" at bounding box center [428, 24] width 438 height 21
type input "391757902340"
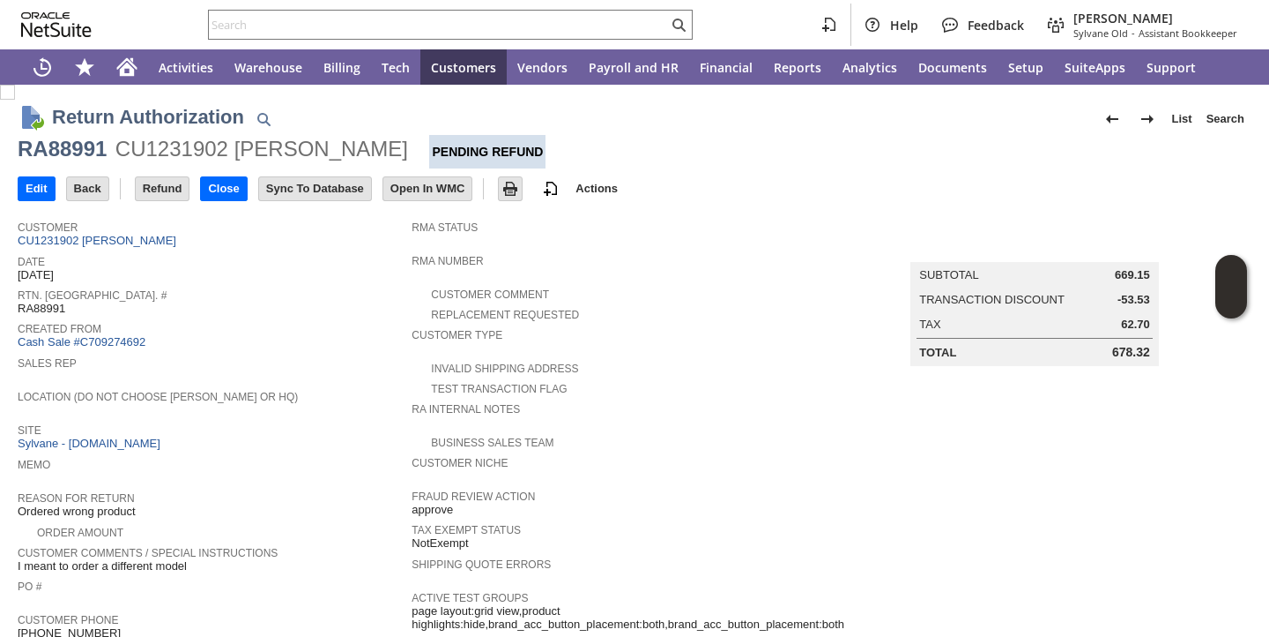
click at [316, 294] on span "Rtn. Auth. #" at bounding box center [210, 293] width 385 height 18
click at [316, 289] on span "Rtn. Auth. #" at bounding box center [210, 293] width 385 height 18
click at [330, 6] on div "Help Feedback Megan Frampton Sylvane Old - Assistant Bookkeeper" at bounding box center [634, 24] width 1269 height 49
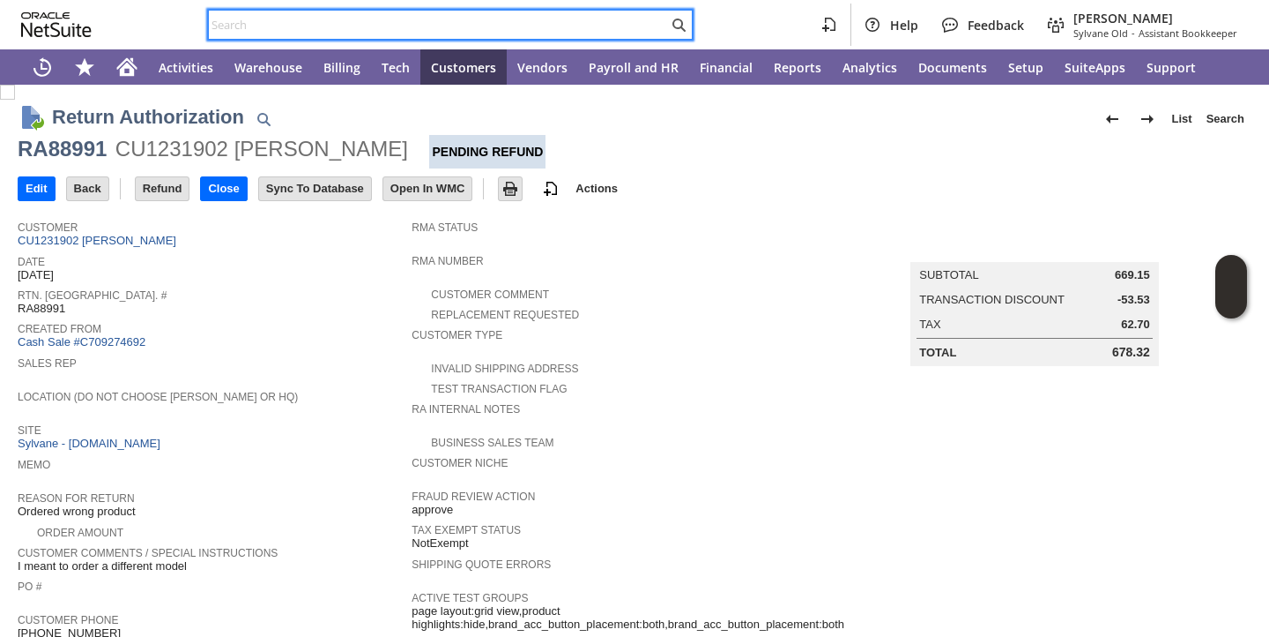
click at [327, 32] on input "text" at bounding box center [438, 24] width 459 height 21
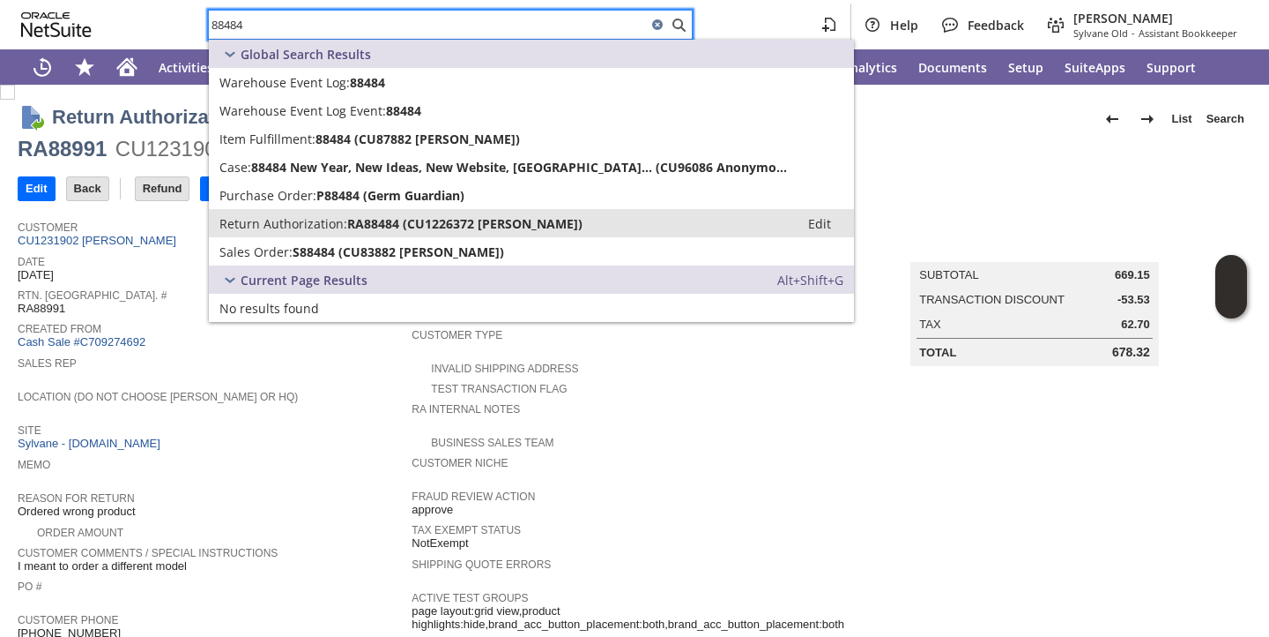
type input "88484"
click at [318, 227] on span "Return Authorization:" at bounding box center [284, 223] width 128 height 17
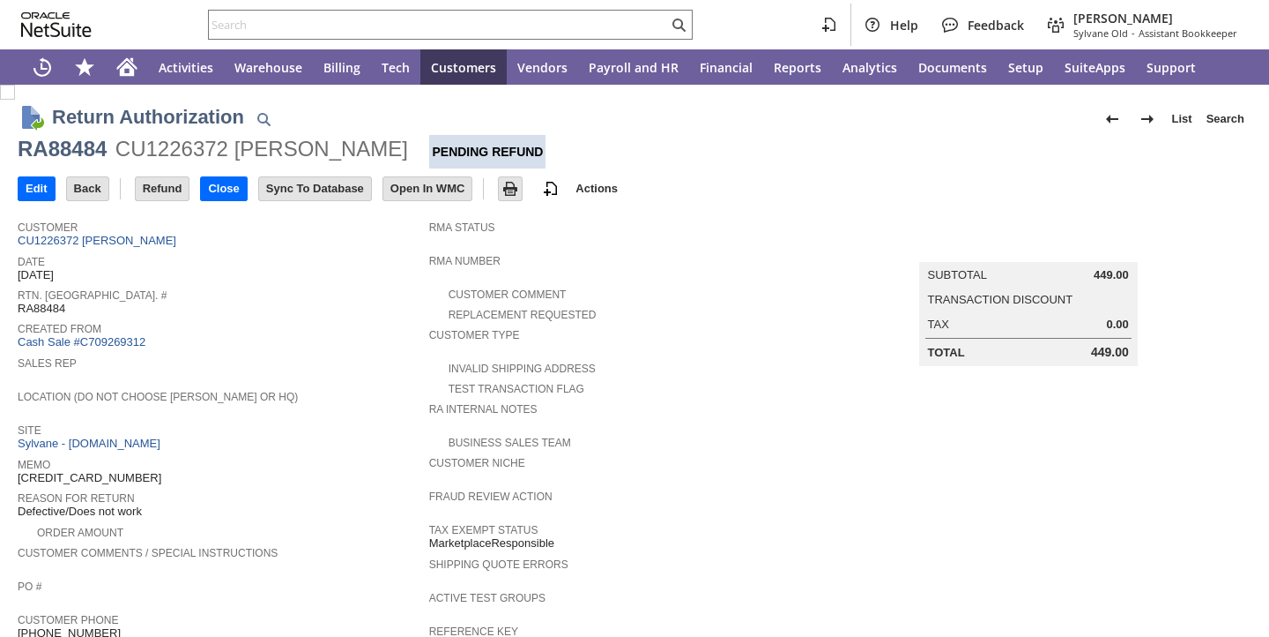
click at [281, 333] on span "Created From" at bounding box center [219, 326] width 403 height 18
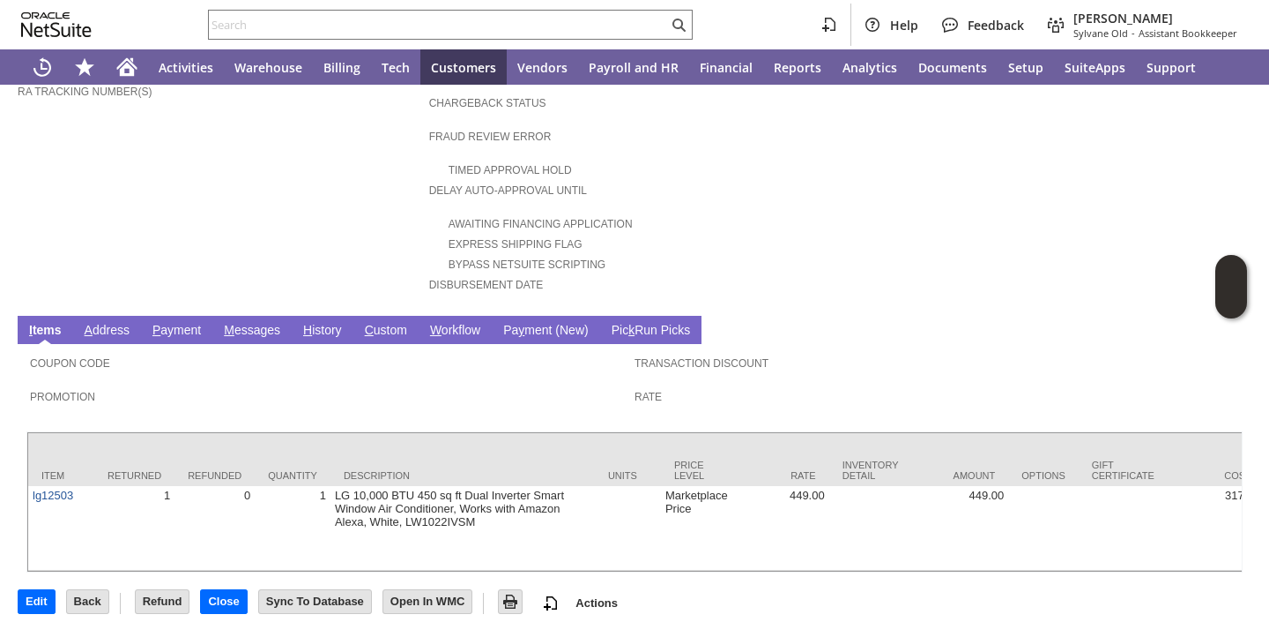
click at [331, 323] on link "H istory" at bounding box center [323, 331] width 48 height 17
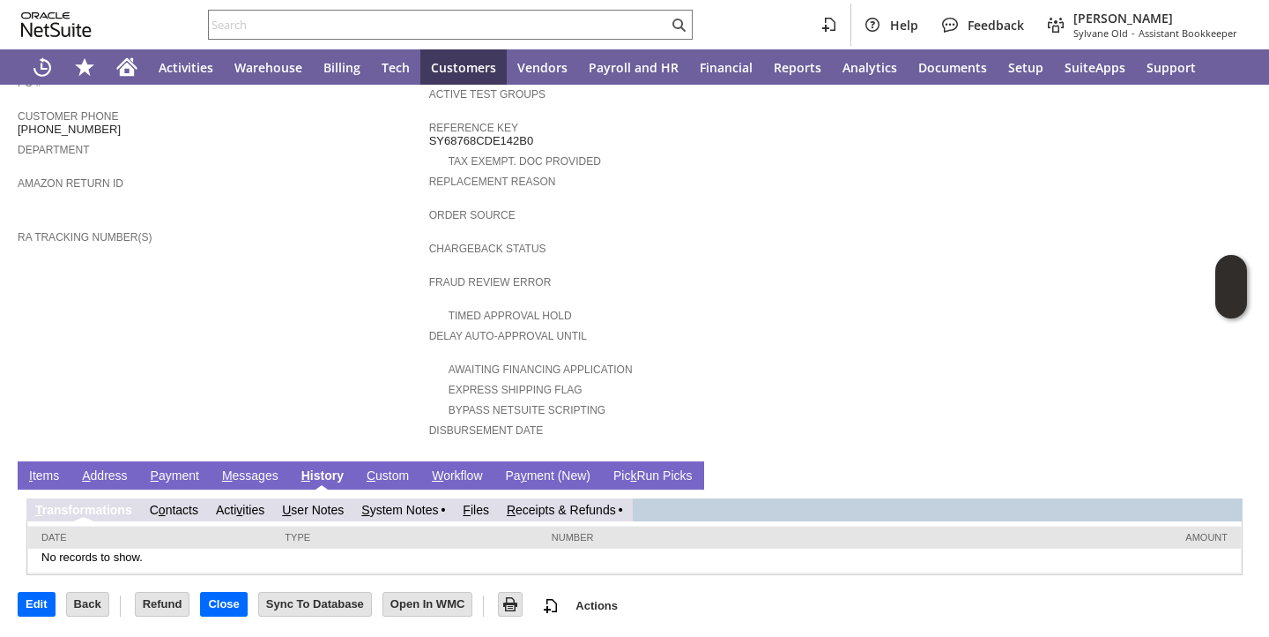
scroll to position [0, 0]
click at [540, 506] on link "R eceipts & Refunds" at bounding box center [561, 510] width 109 height 14
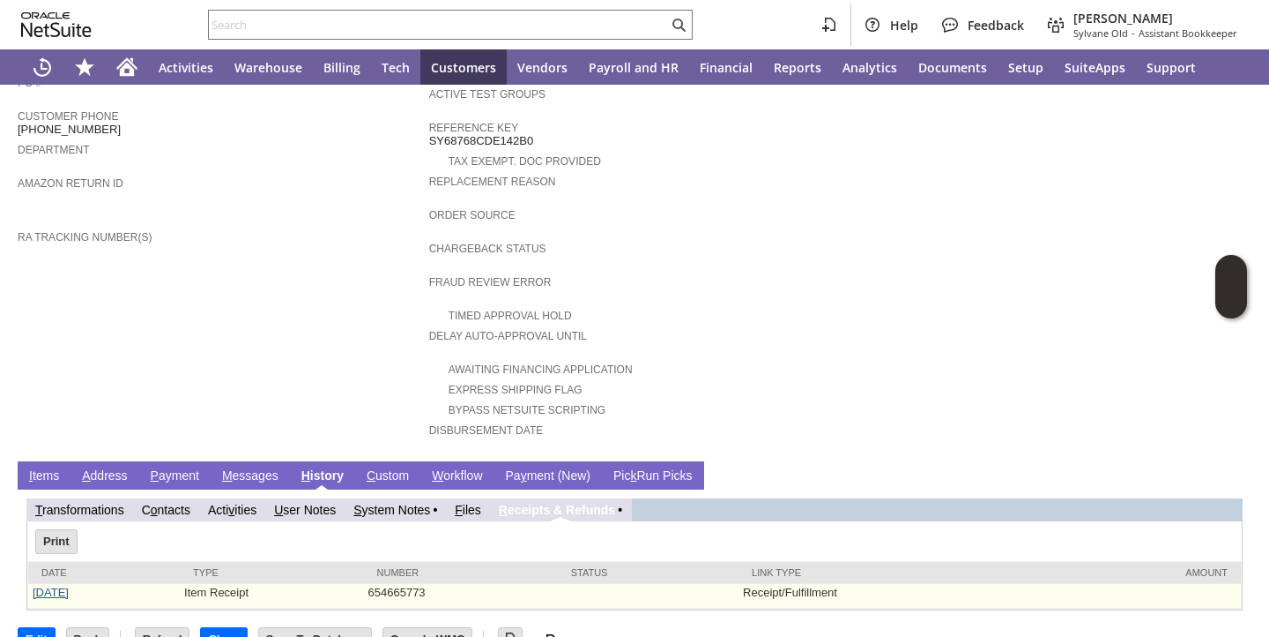
click at [56, 588] on link "[DATE]" at bounding box center [51, 591] width 36 height 13
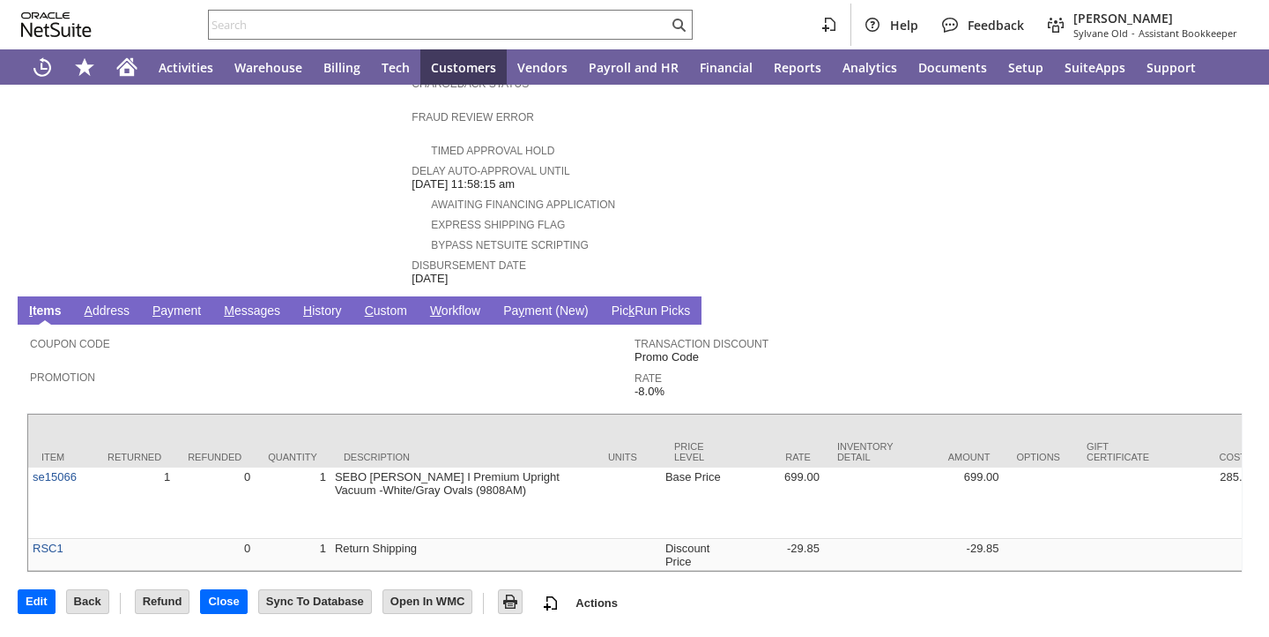
click at [324, 303] on link "H istory" at bounding box center [323, 311] width 48 height 17
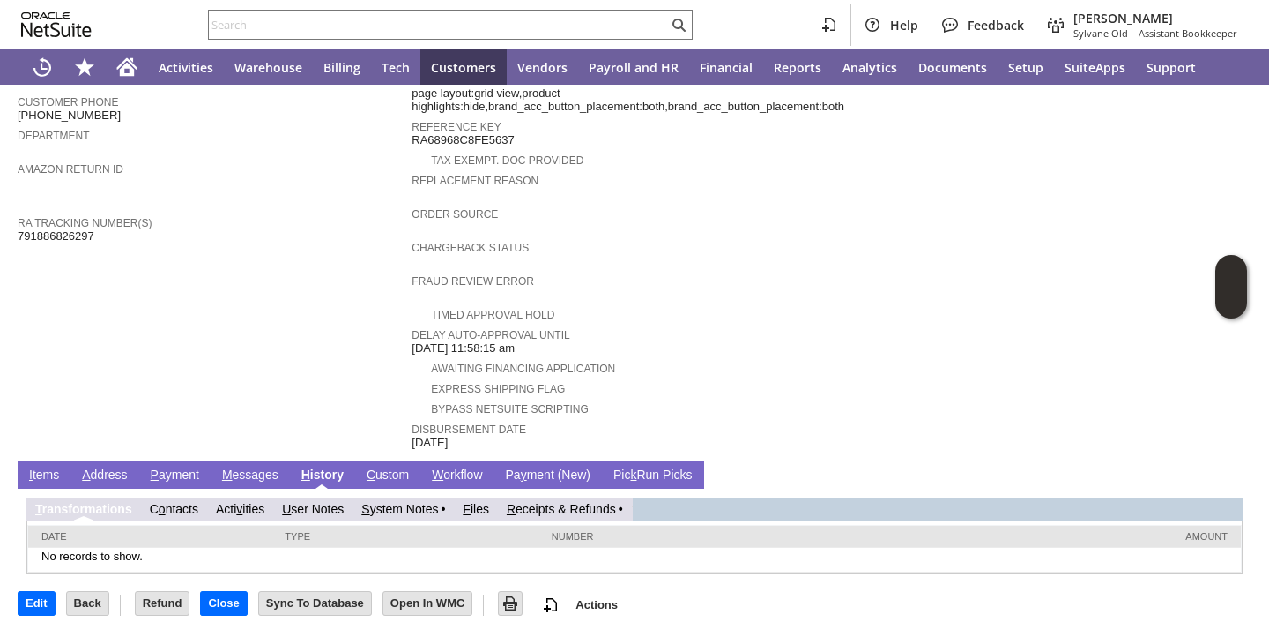
click at [556, 508] on link "R eceipts & Refunds" at bounding box center [561, 509] width 109 height 14
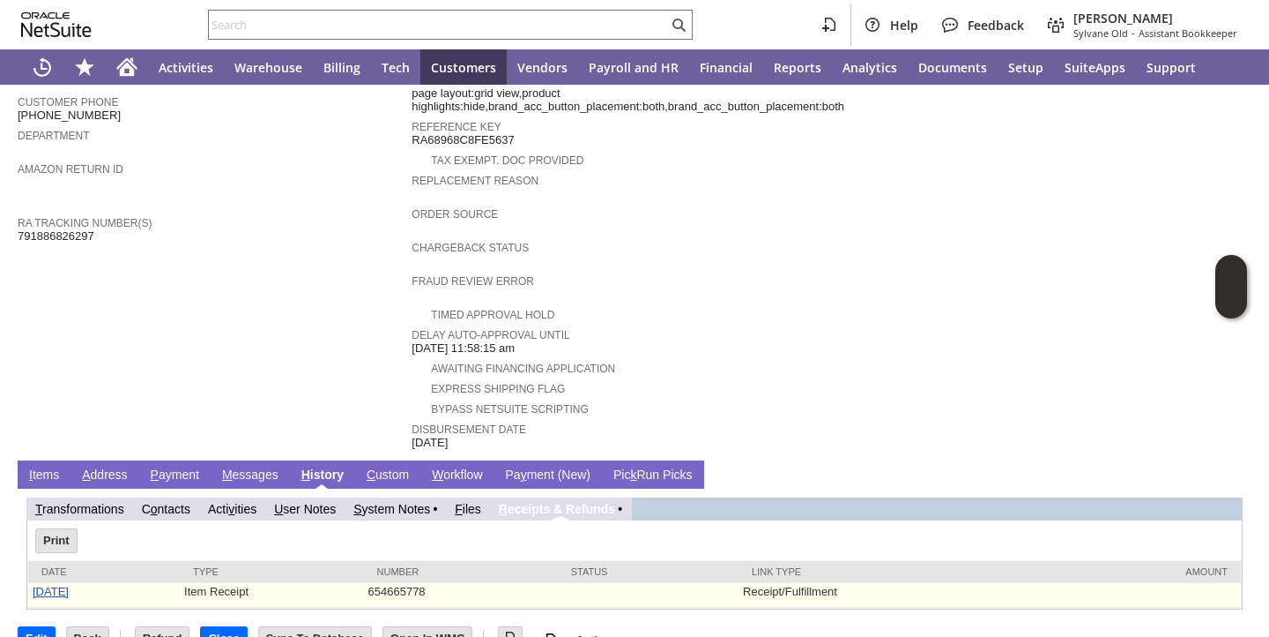
click at [38, 591] on link "[DATE]" at bounding box center [51, 590] width 36 height 13
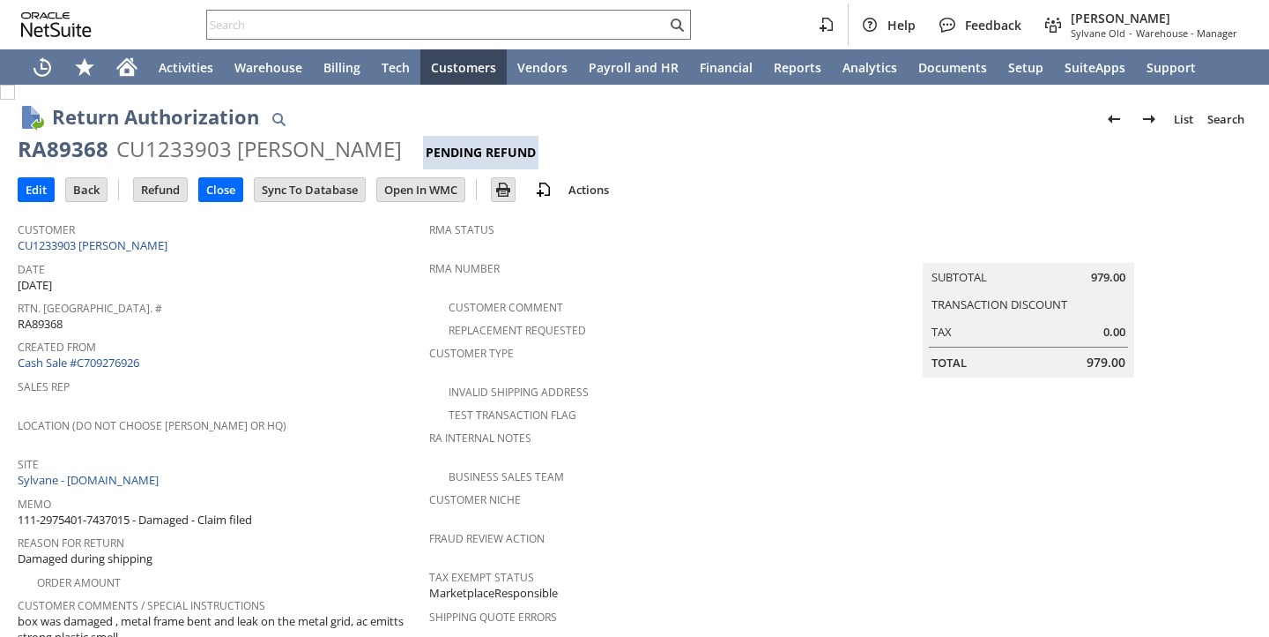
click at [369, 295] on span "Rtn. [GEOGRAPHIC_DATA]. #" at bounding box center [219, 305] width 403 height 20
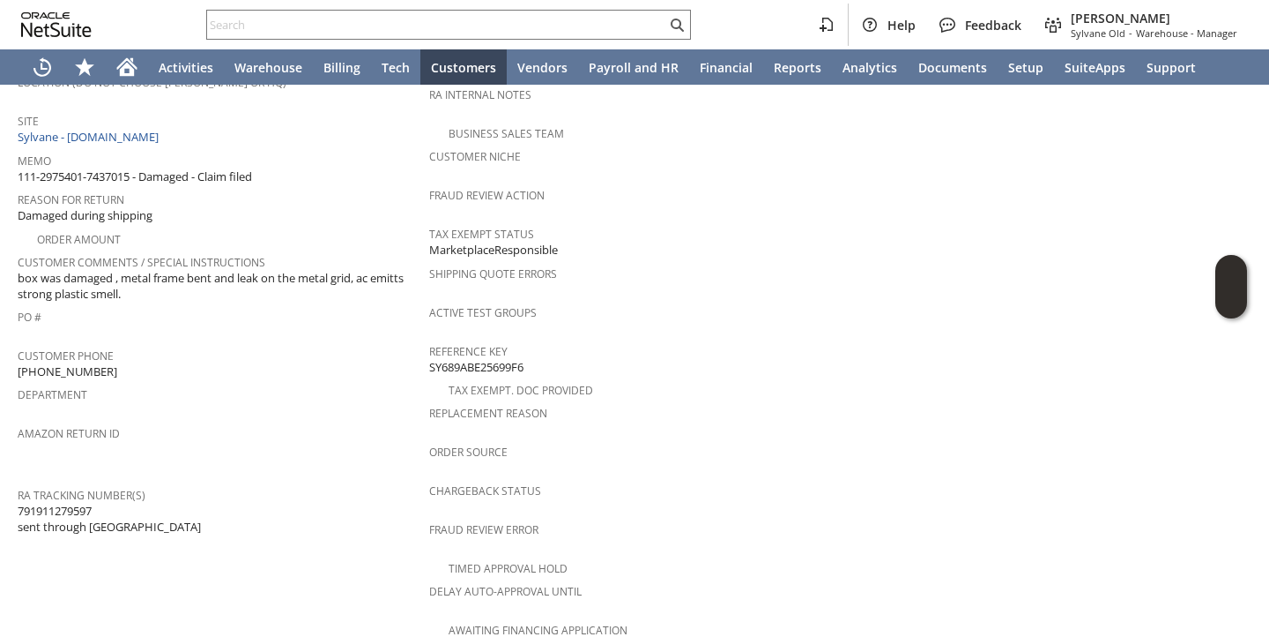
scroll to position [778, 0]
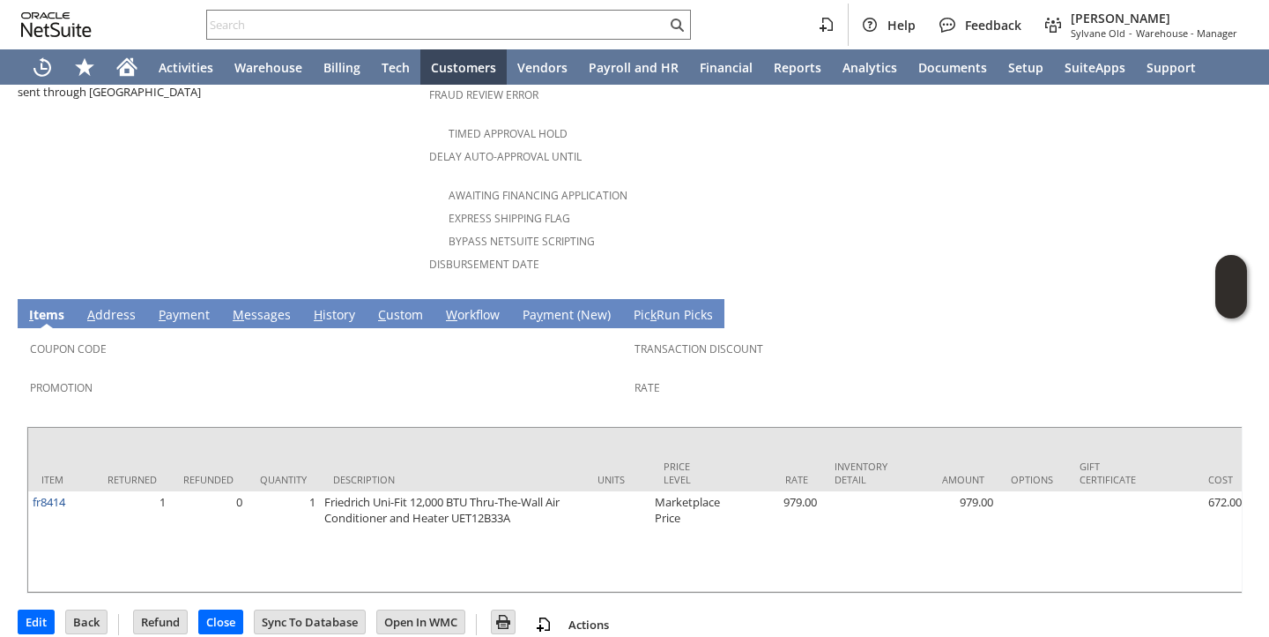
click at [320, 306] on link "H istory" at bounding box center [334, 315] width 50 height 19
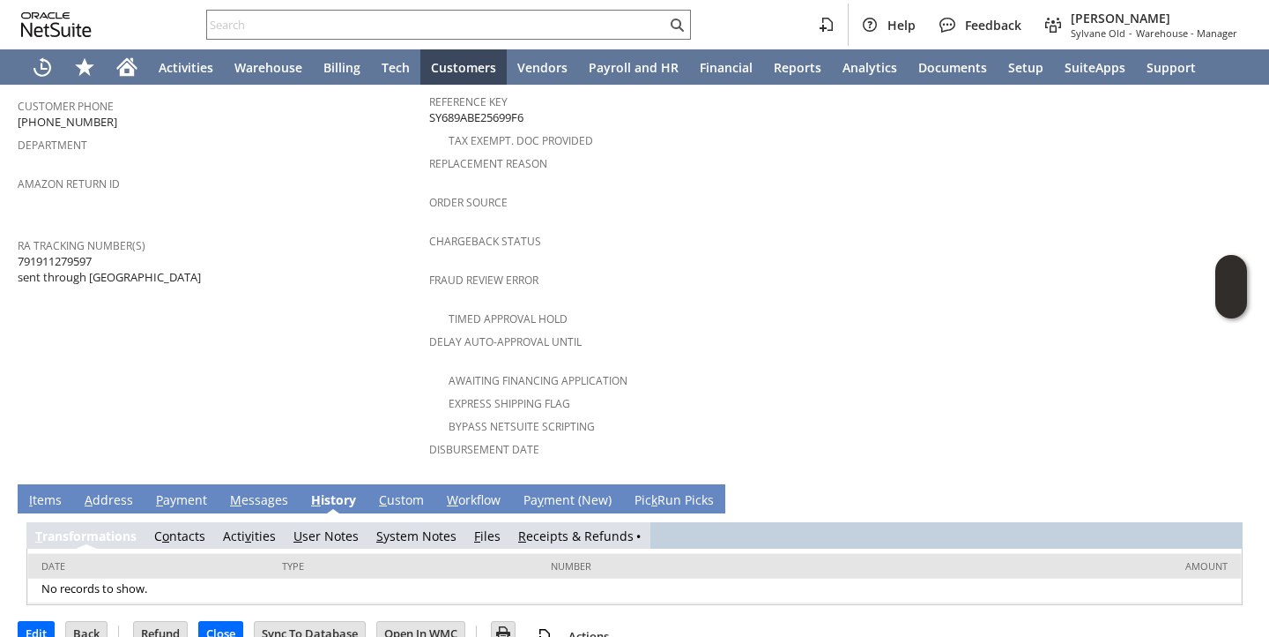
scroll to position [0, 0]
click at [320, 284] on td "Customer CU1233903 [PERSON_NAME] Date [DATE] [GEOGRAPHIC_DATA]. [GEOGRAPHIC_DAT…" at bounding box center [224, 47] width 412 height 855
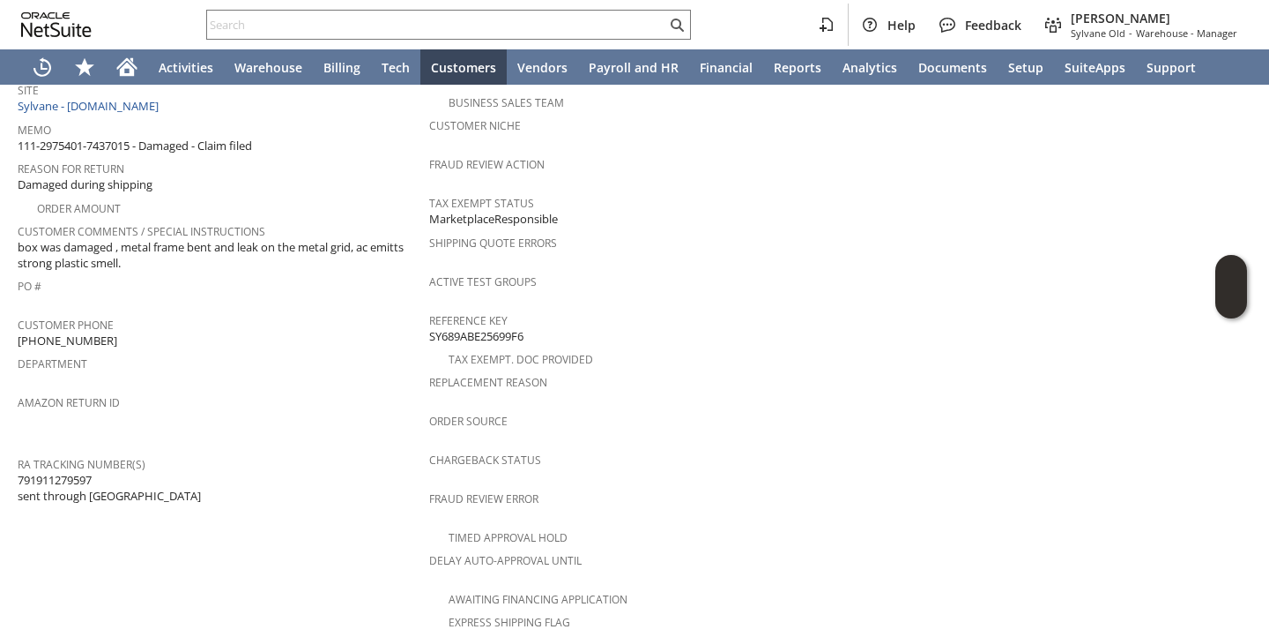
scroll to position [592, 0]
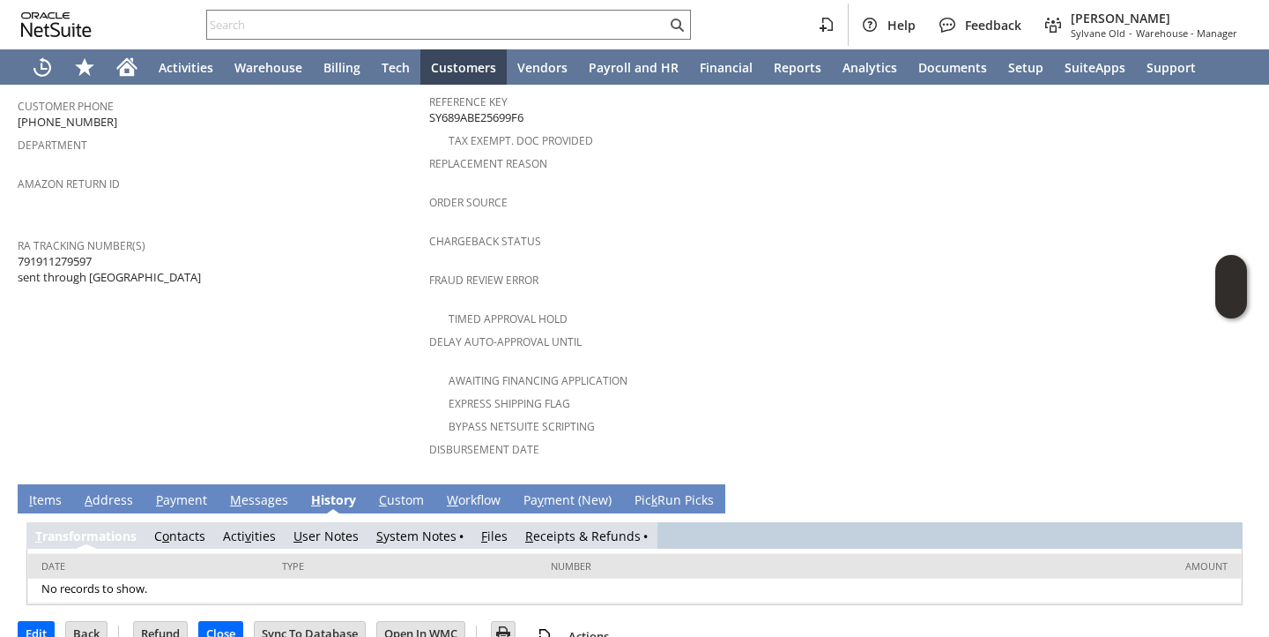
click at [588, 527] on link "R eceipts & Refunds" at bounding box center [582, 535] width 115 height 17
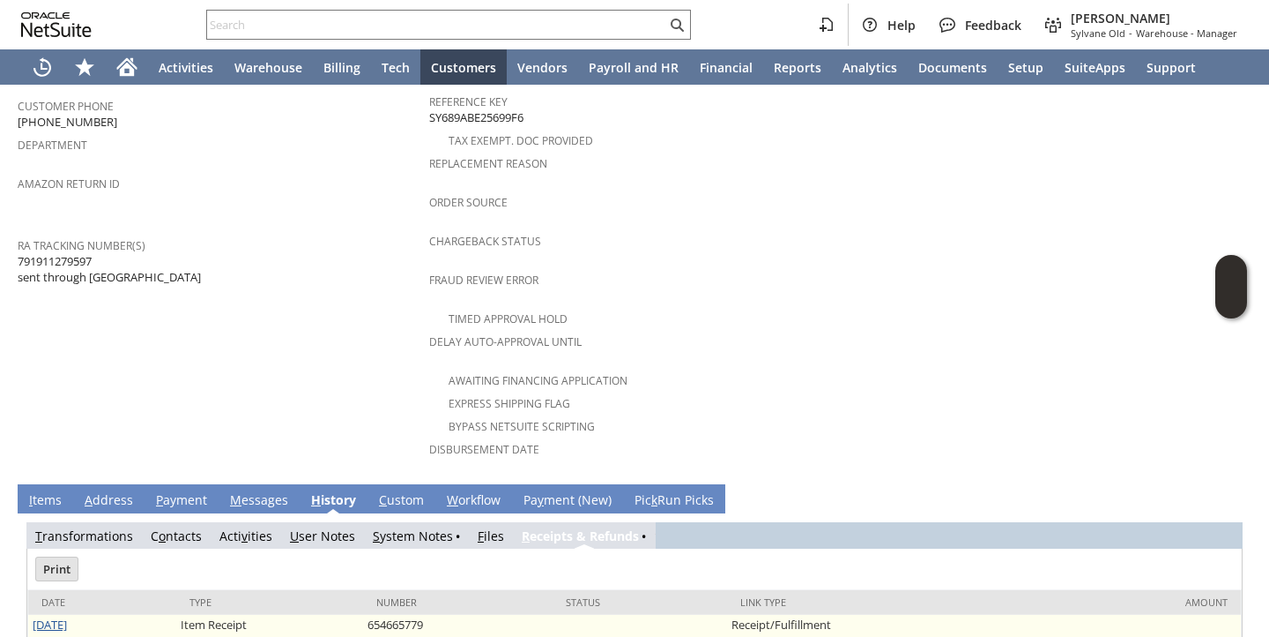
click at [61, 616] on link "[DATE]" at bounding box center [50, 624] width 34 height 16
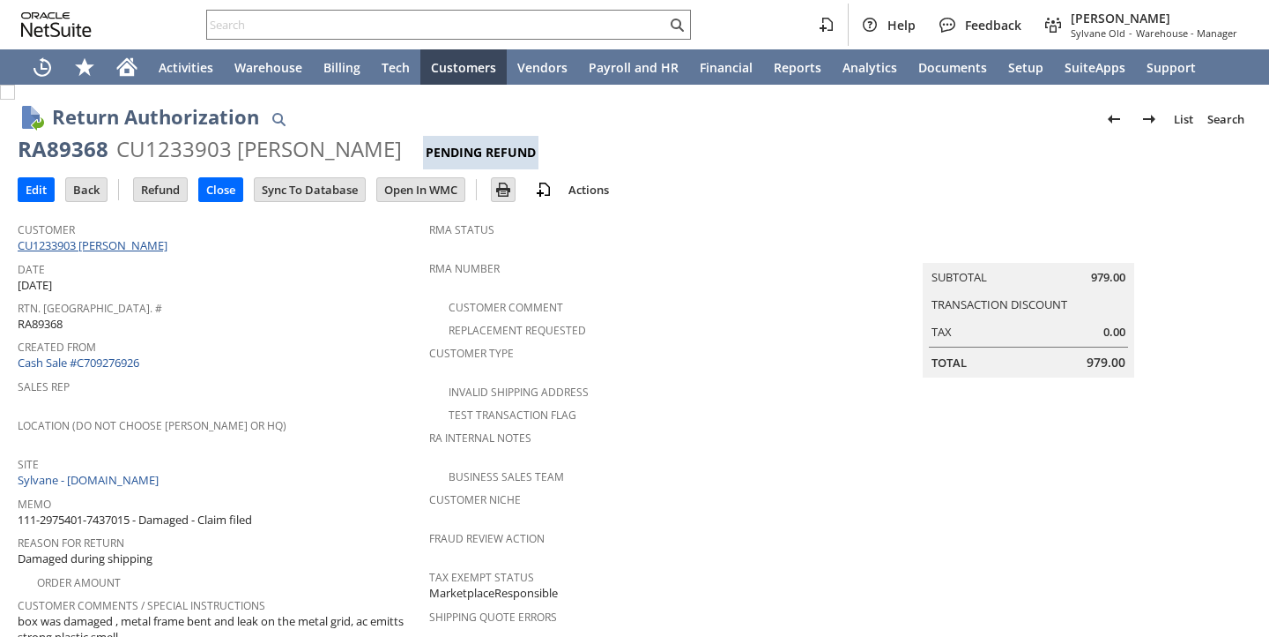
click at [73, 243] on link "CU1233903 Ella Pais" at bounding box center [95, 245] width 154 height 16
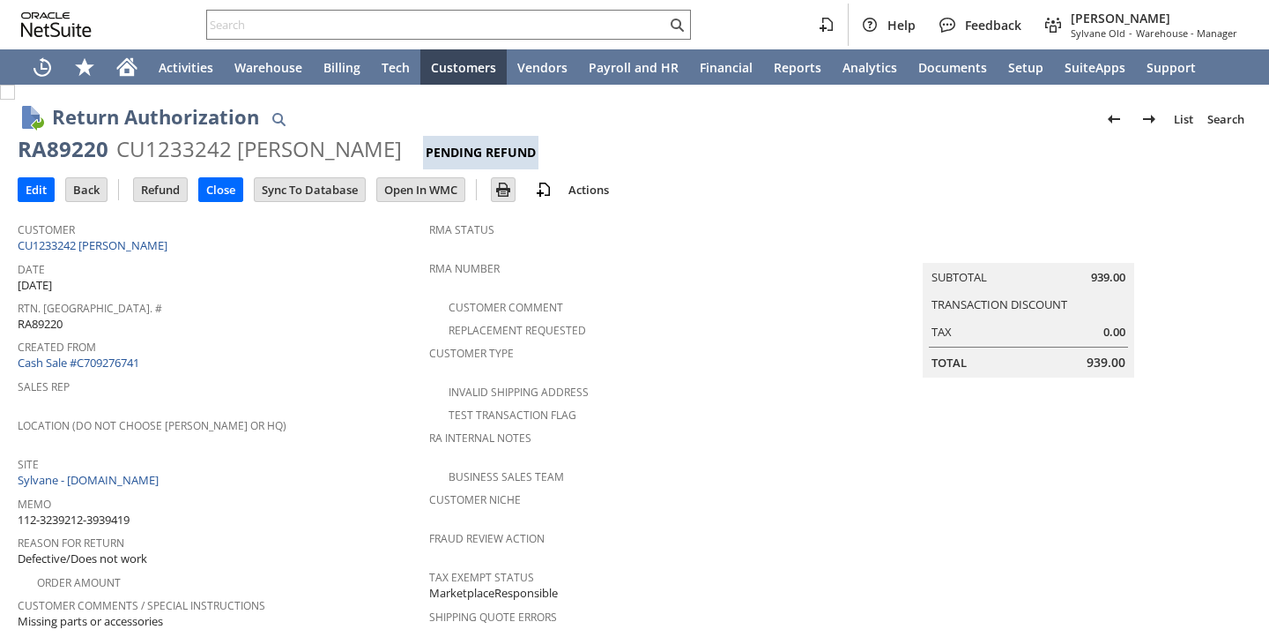
click at [314, 429] on div "Location (Do Not Choose [PERSON_NAME] or HQ)" at bounding box center [219, 431] width 403 height 37
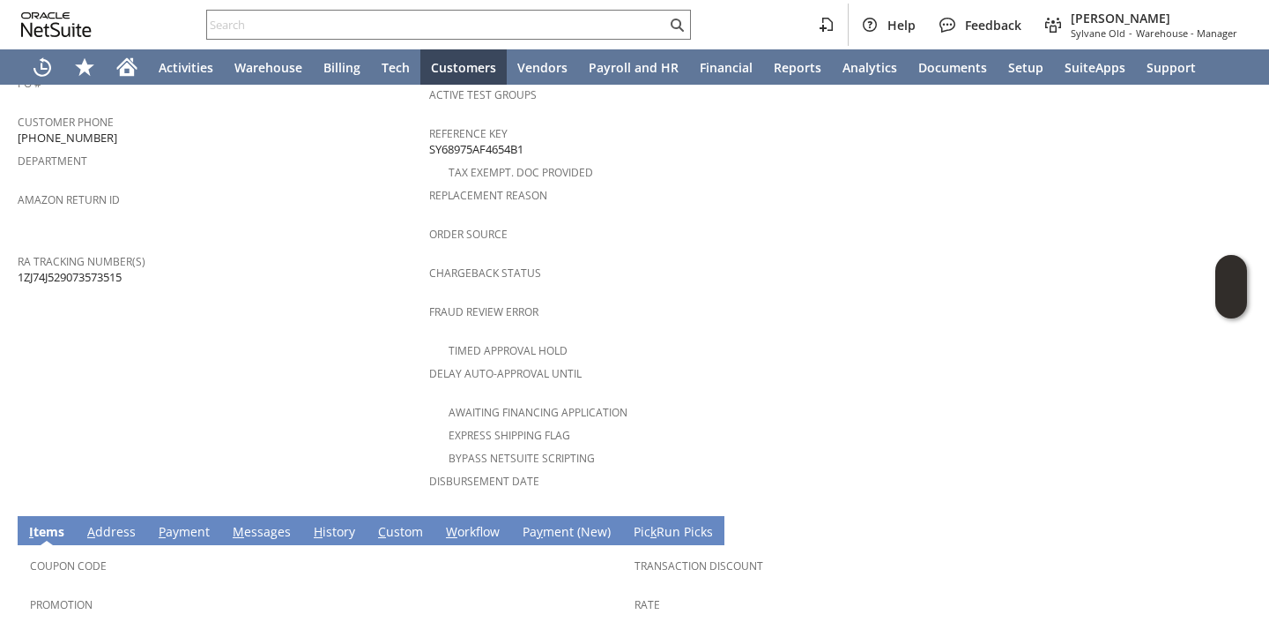
scroll to position [746, 0]
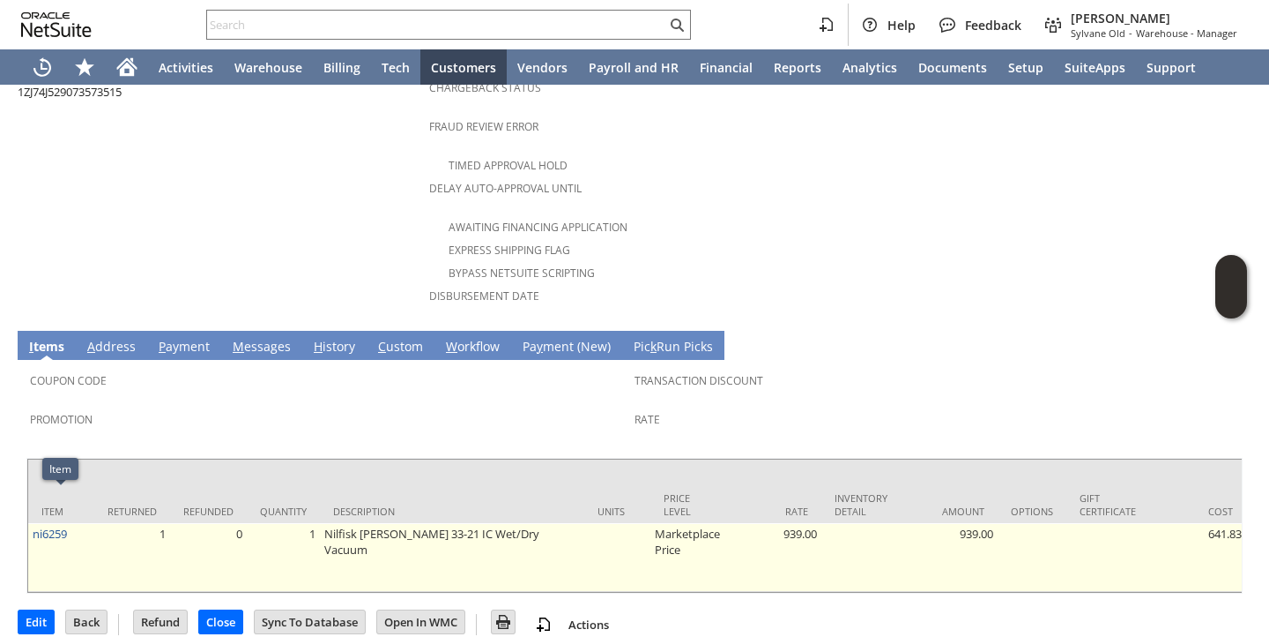
click at [77, 523] on td "ni6259" at bounding box center [61, 557] width 66 height 69
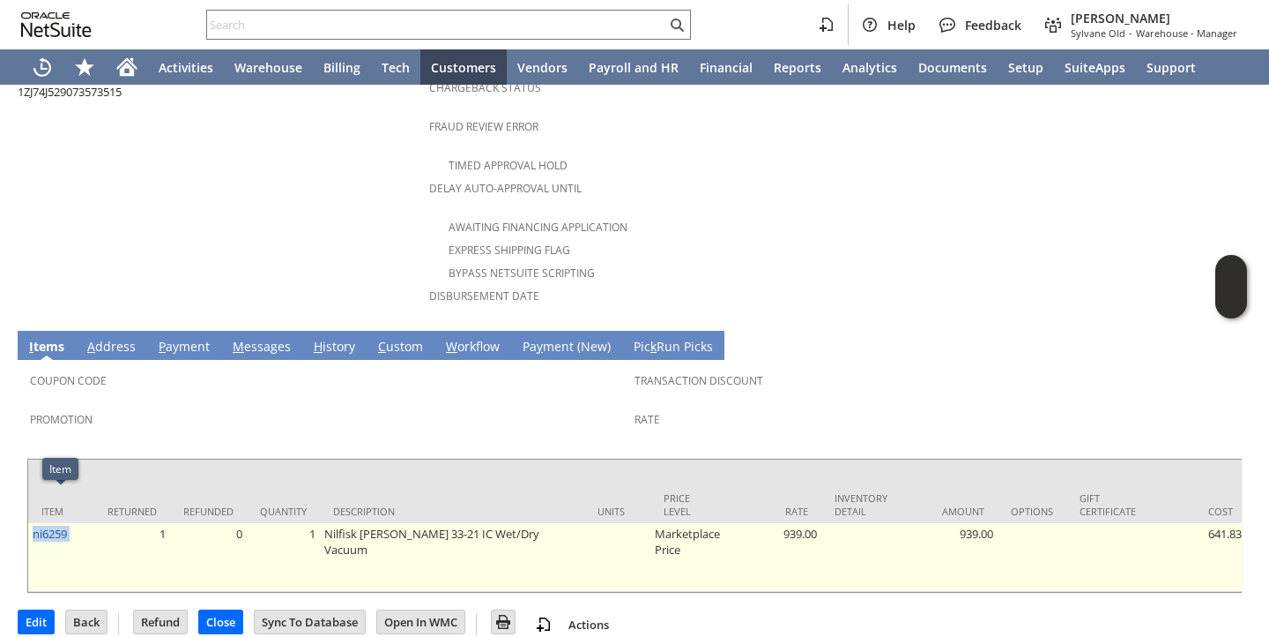
copy tr "ni6259"
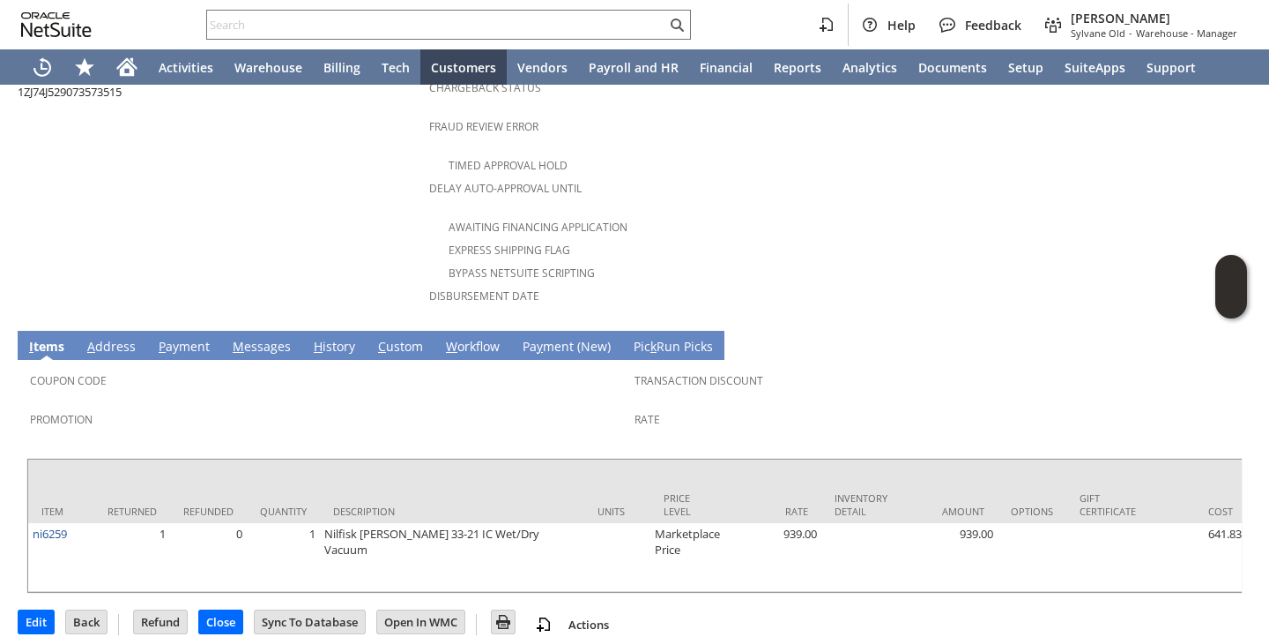
click at [317, 331] on td "H istory" at bounding box center [334, 345] width 64 height 29
click at [324, 338] on link "H istory" at bounding box center [334, 347] width 50 height 19
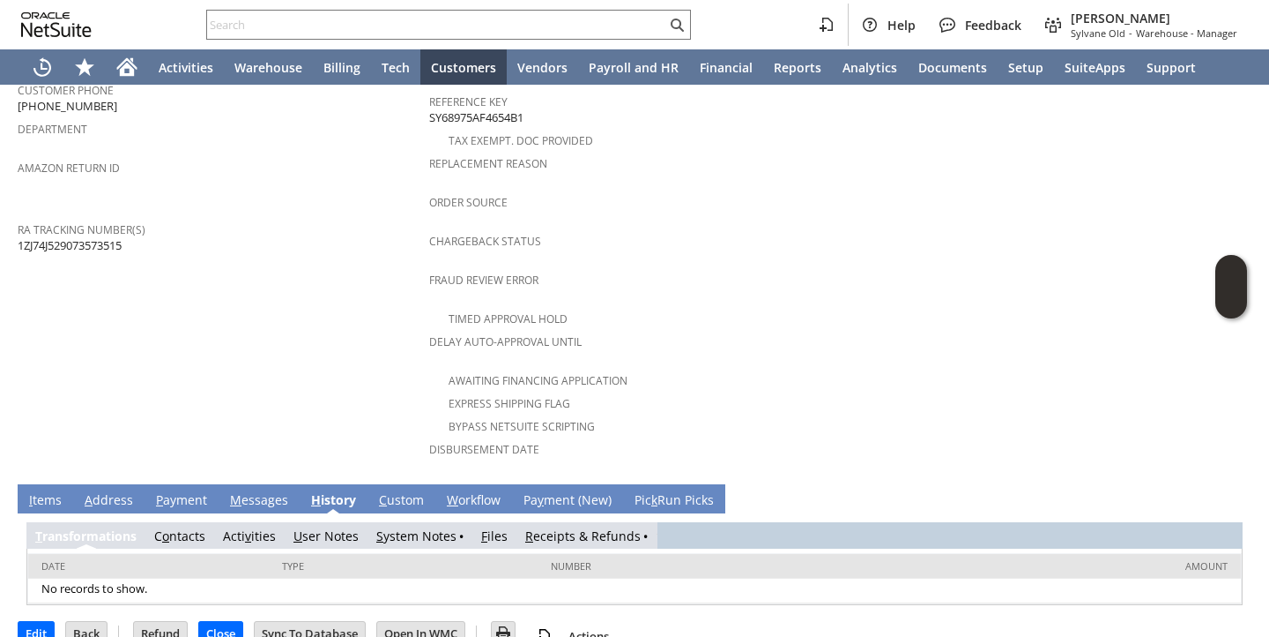
scroll to position [0, 0]
click at [555, 527] on link "R eceipts & Refunds" at bounding box center [582, 535] width 115 height 17
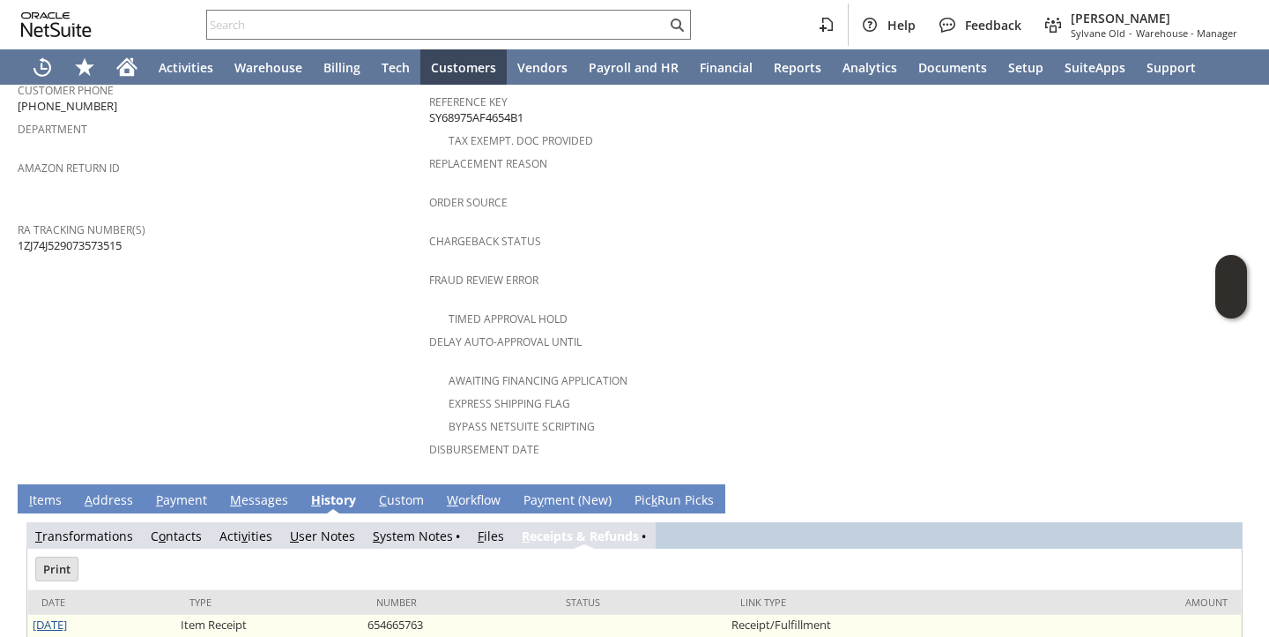
click at [66, 616] on link "9/5/2025" at bounding box center [50, 624] width 34 height 16
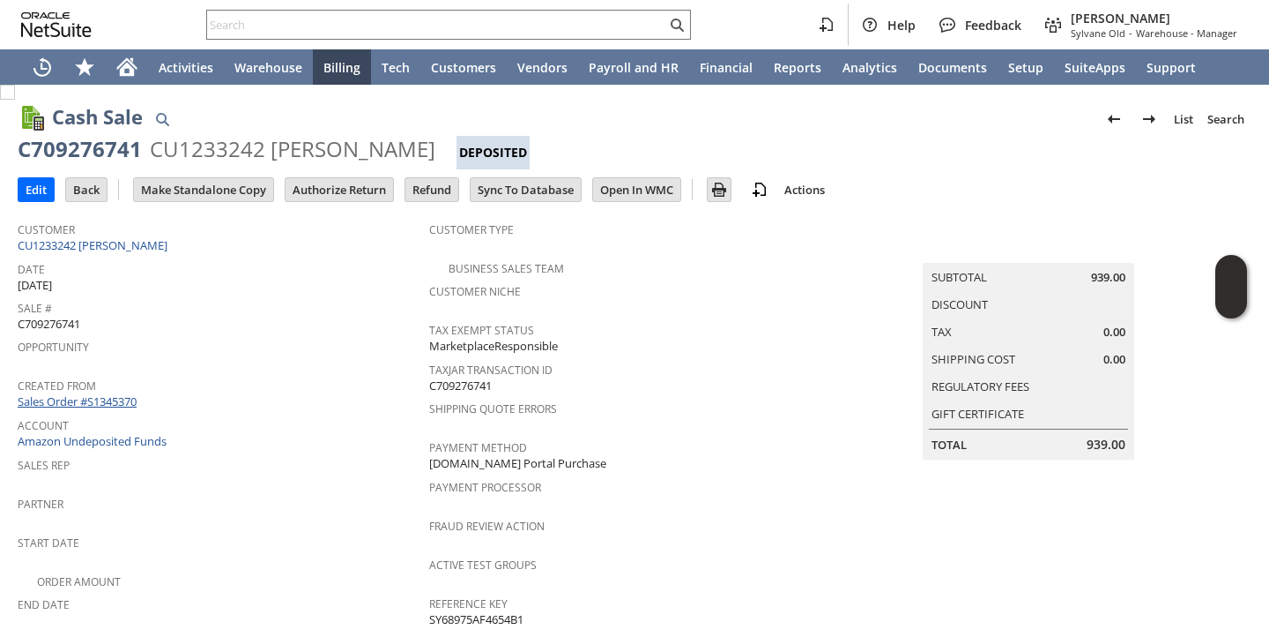
click at [110, 393] on link "Sales Order #S1345370" at bounding box center [79, 401] width 123 height 16
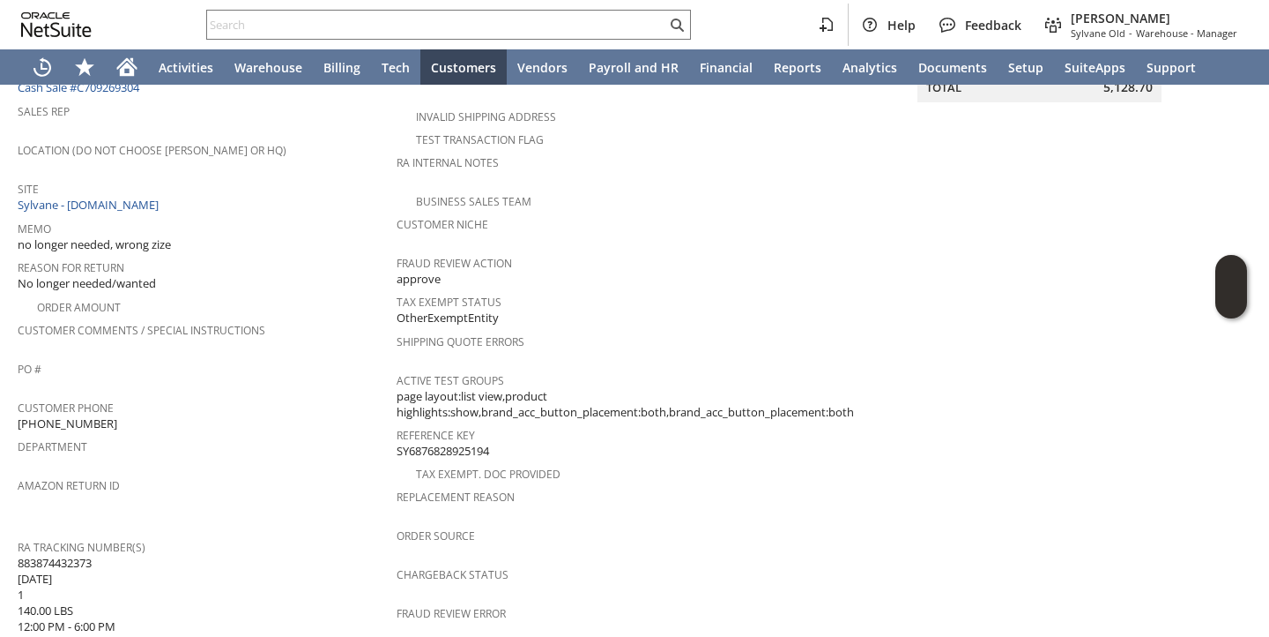
scroll to position [799, 0]
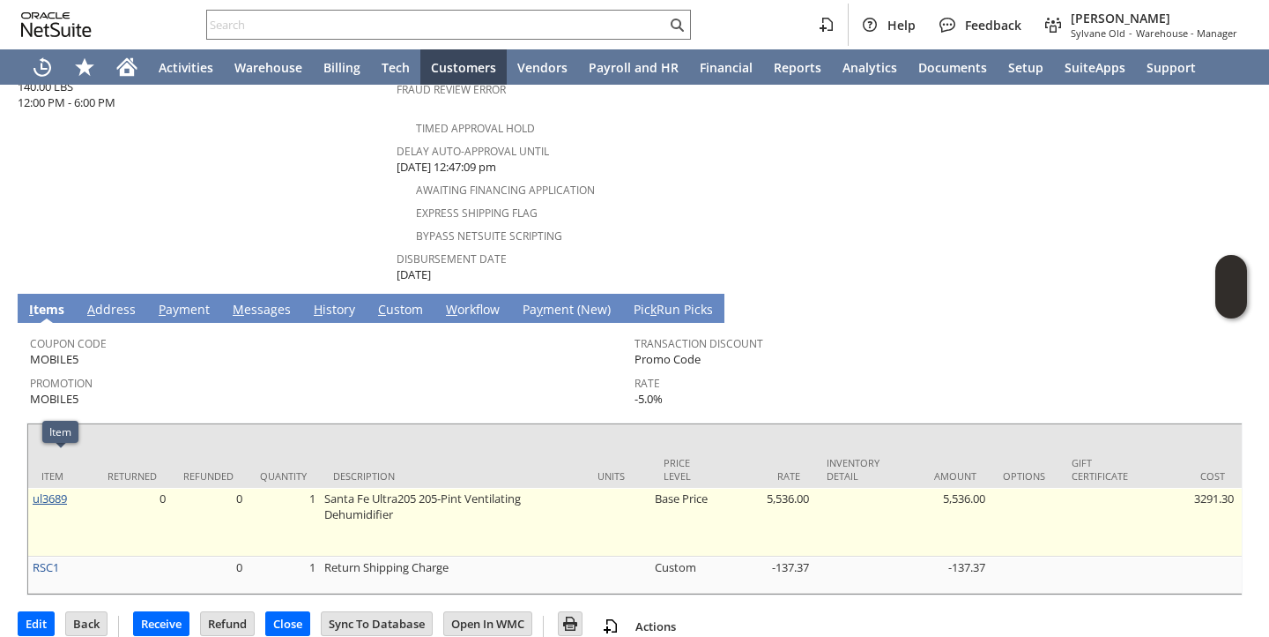
click at [52, 490] on link "ul3689" at bounding box center [50, 498] width 34 height 16
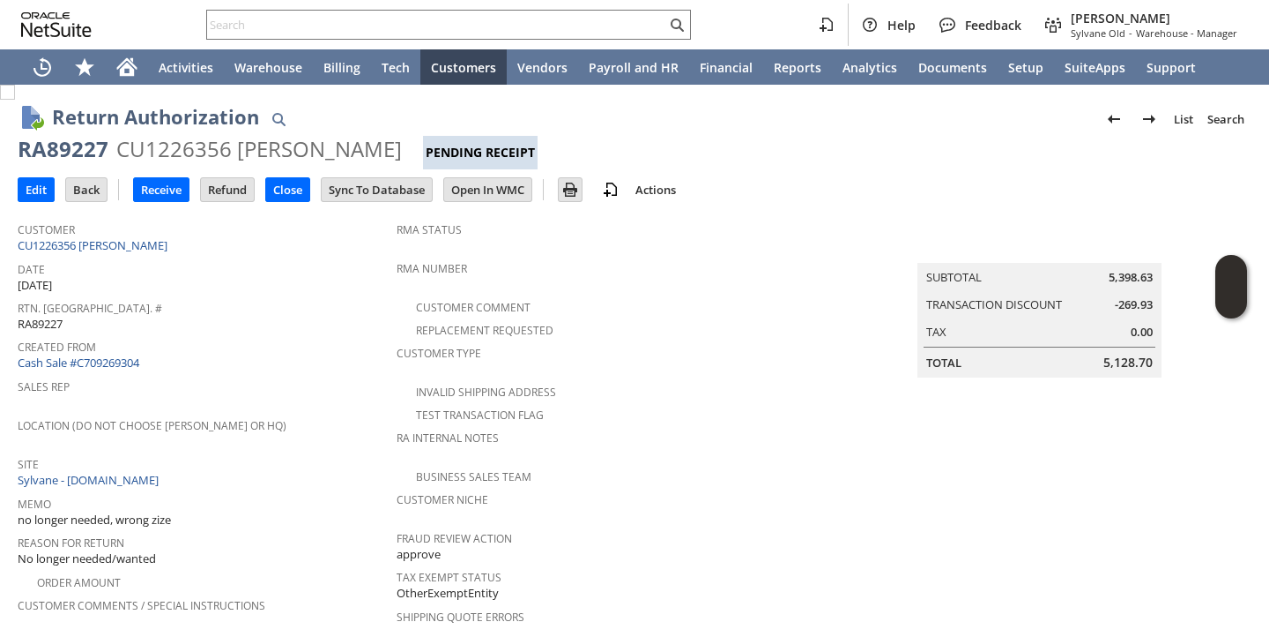
click at [247, 491] on span "Memo" at bounding box center [203, 501] width 370 height 20
click at [165, 187] on input "Receive" at bounding box center [161, 189] width 55 height 23
